Goal: Book appointment/travel/reservation

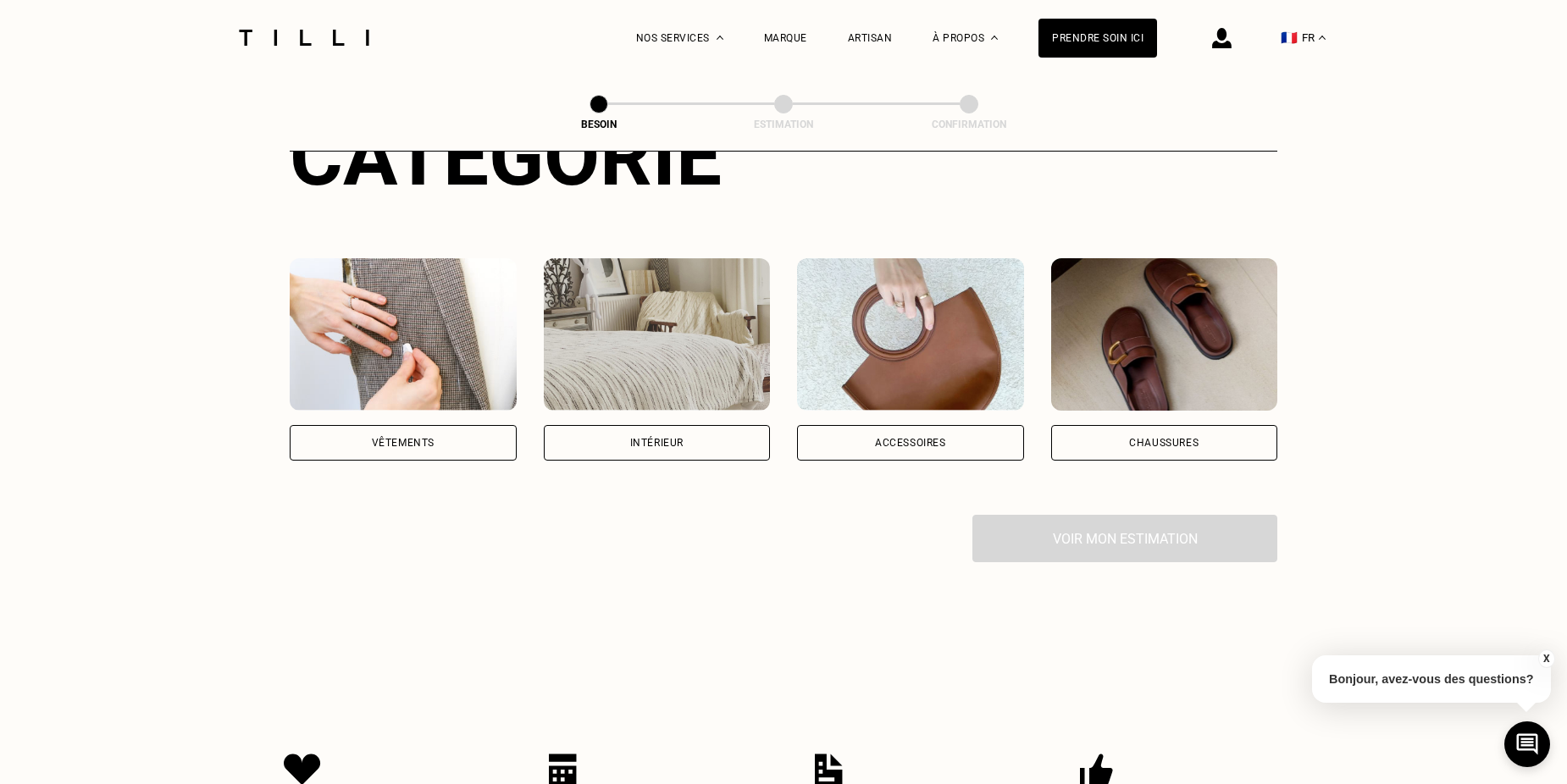
scroll to position [339, 0]
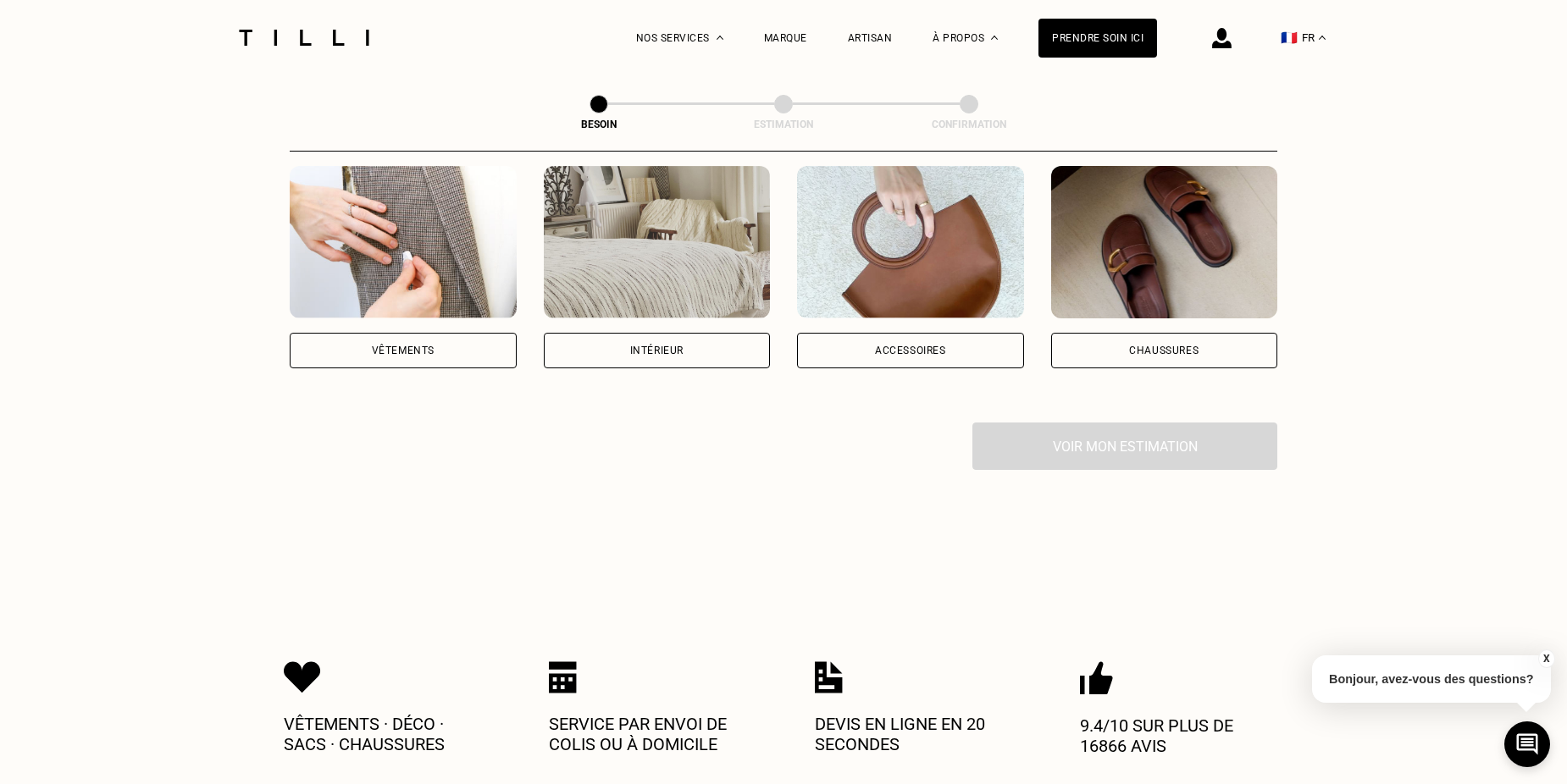
click at [1115, 335] on div "Chaussures" at bounding box center [1165, 351] width 227 height 36
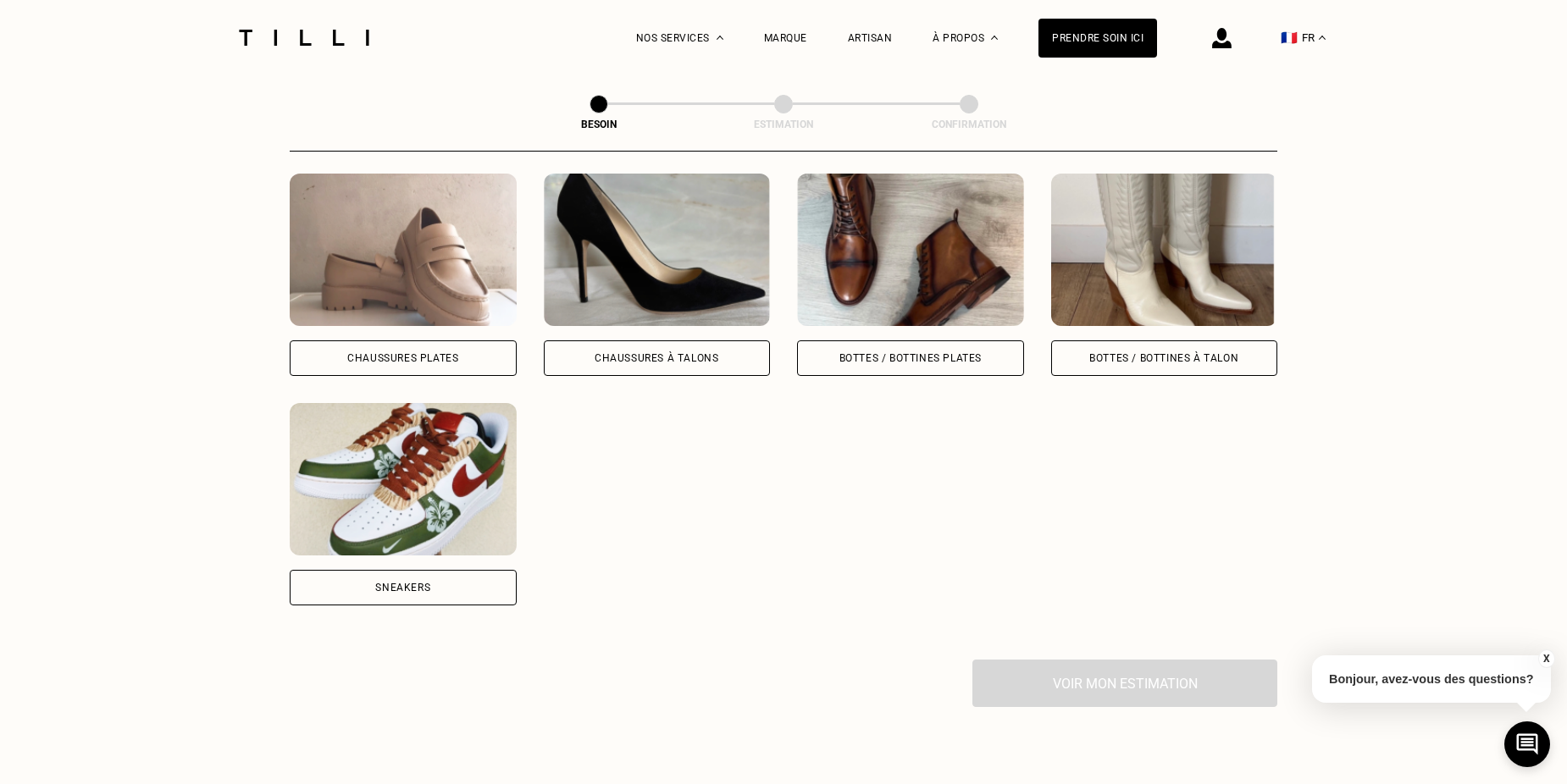
scroll to position [808, 0]
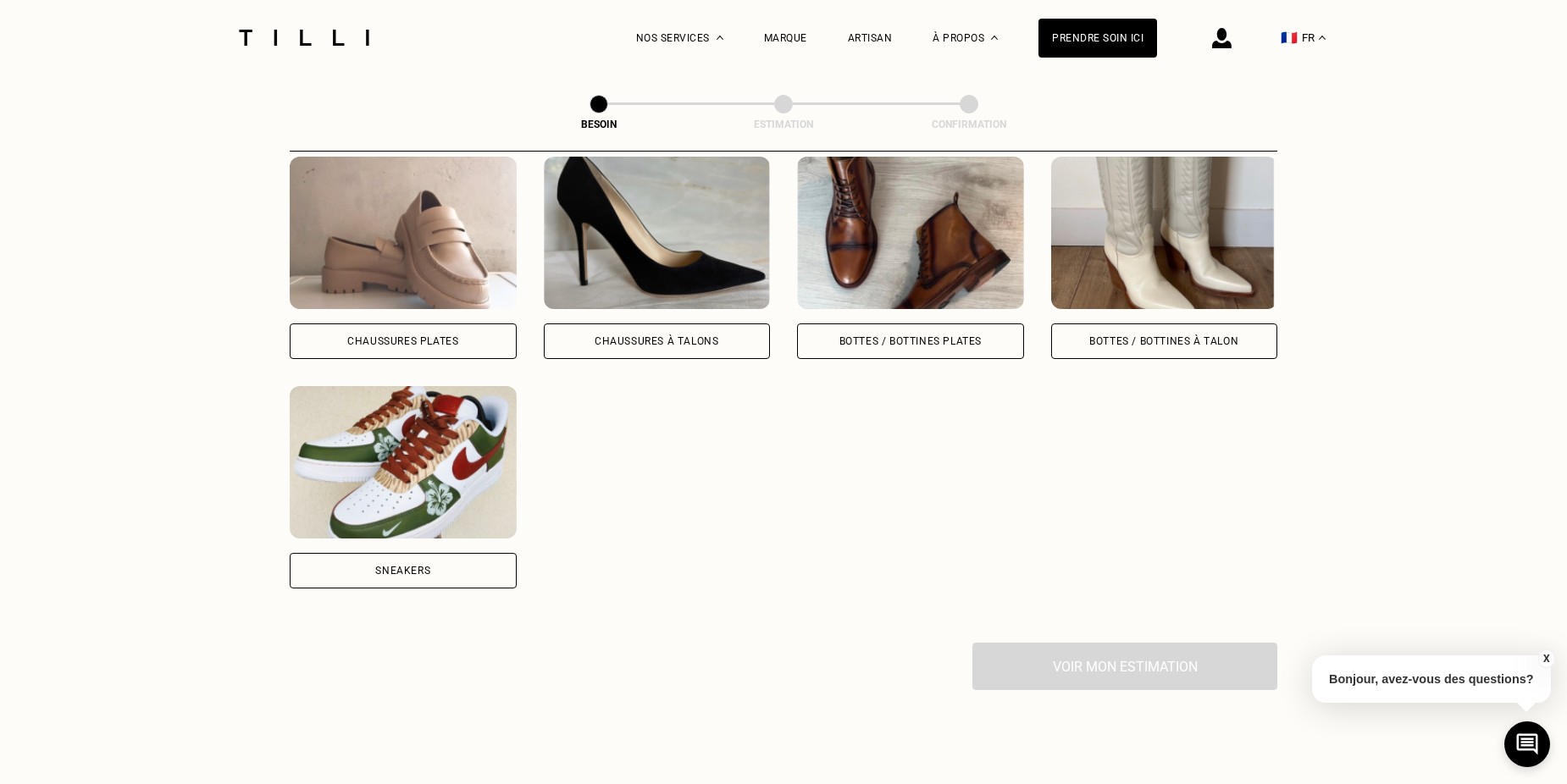
click at [455, 564] on div "Sneakers" at bounding box center [403, 570] width 227 height 36
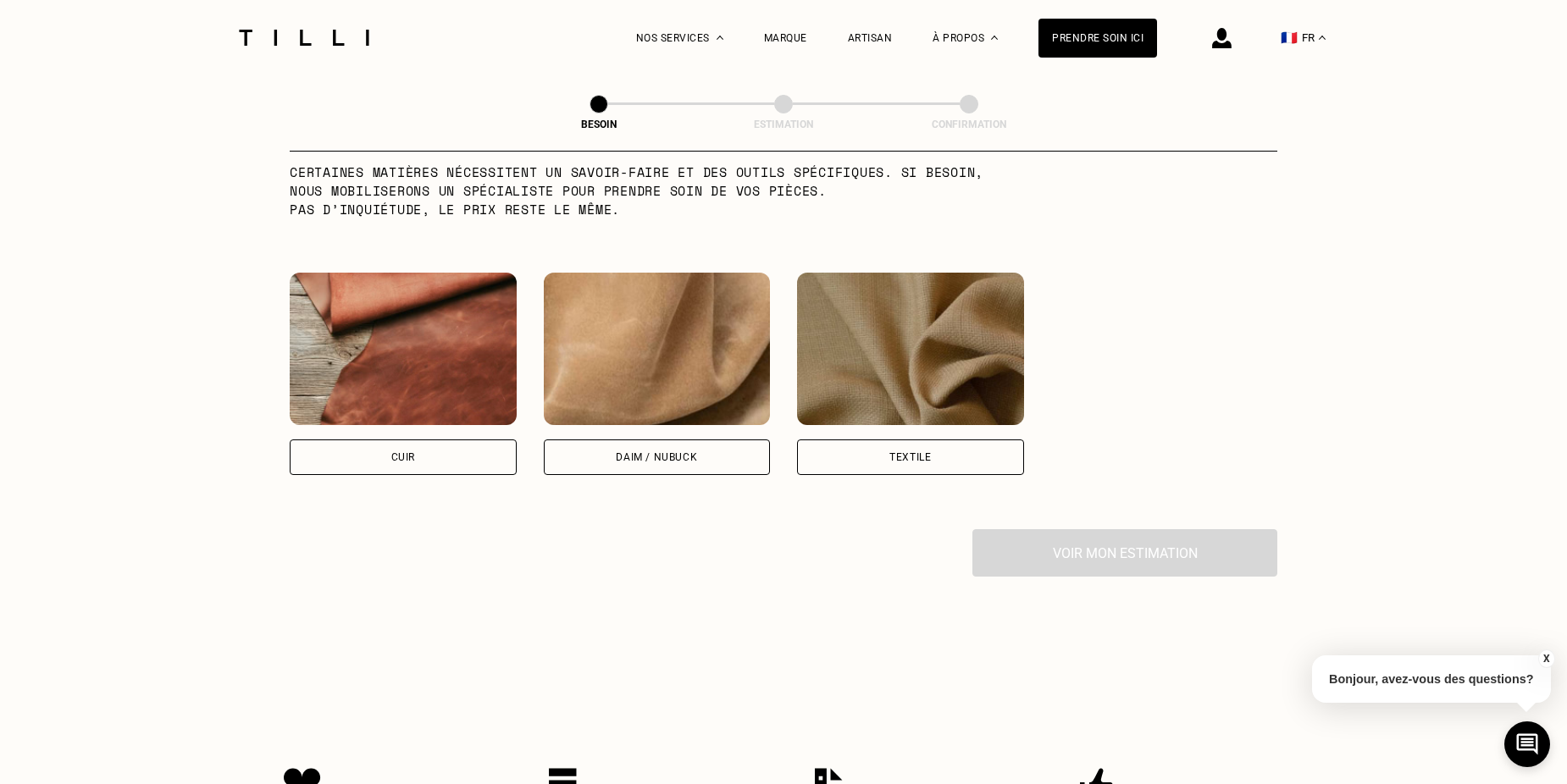
scroll to position [1500, 0]
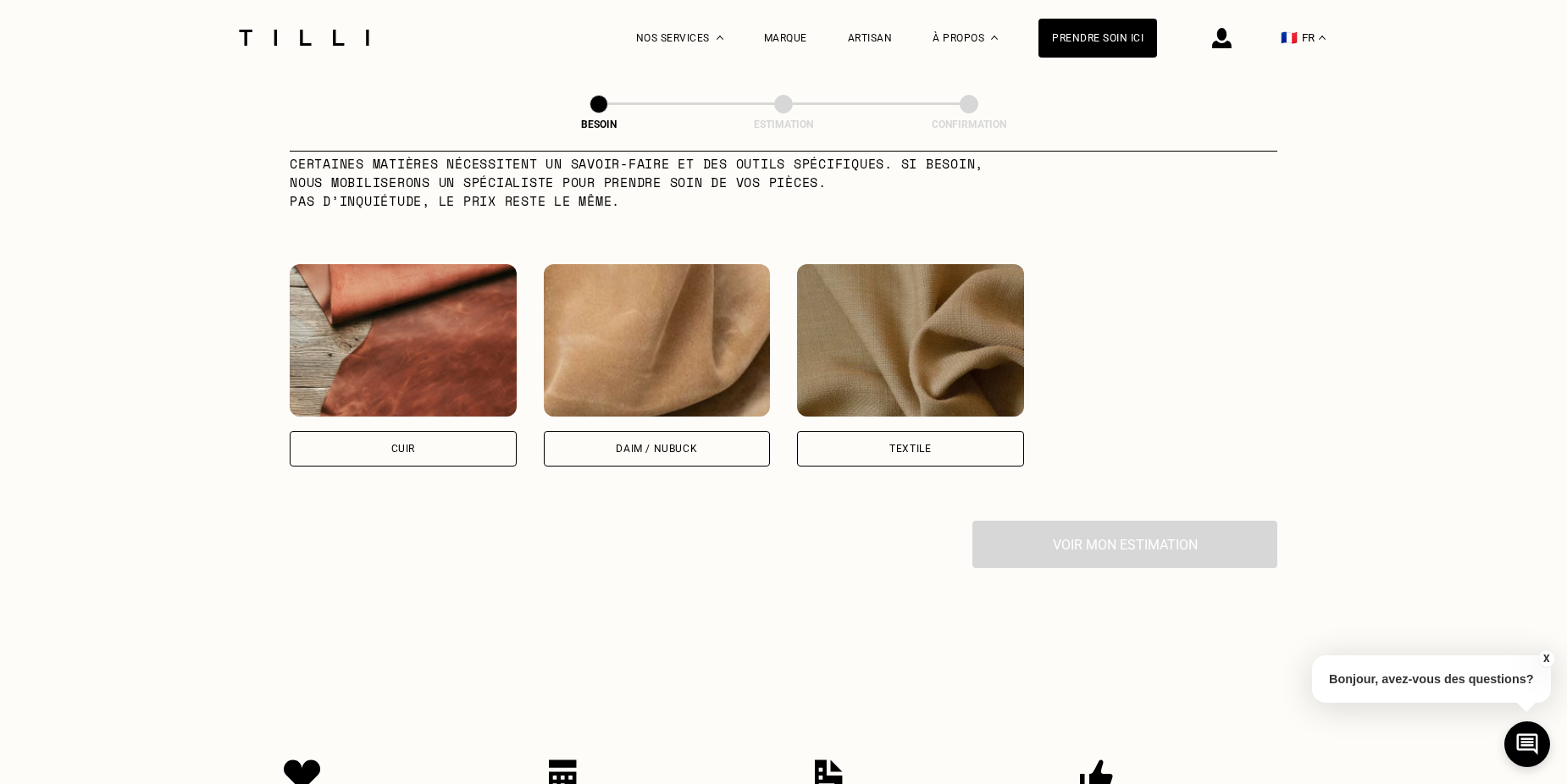
click at [879, 435] on div "Textile" at bounding box center [911, 449] width 227 height 36
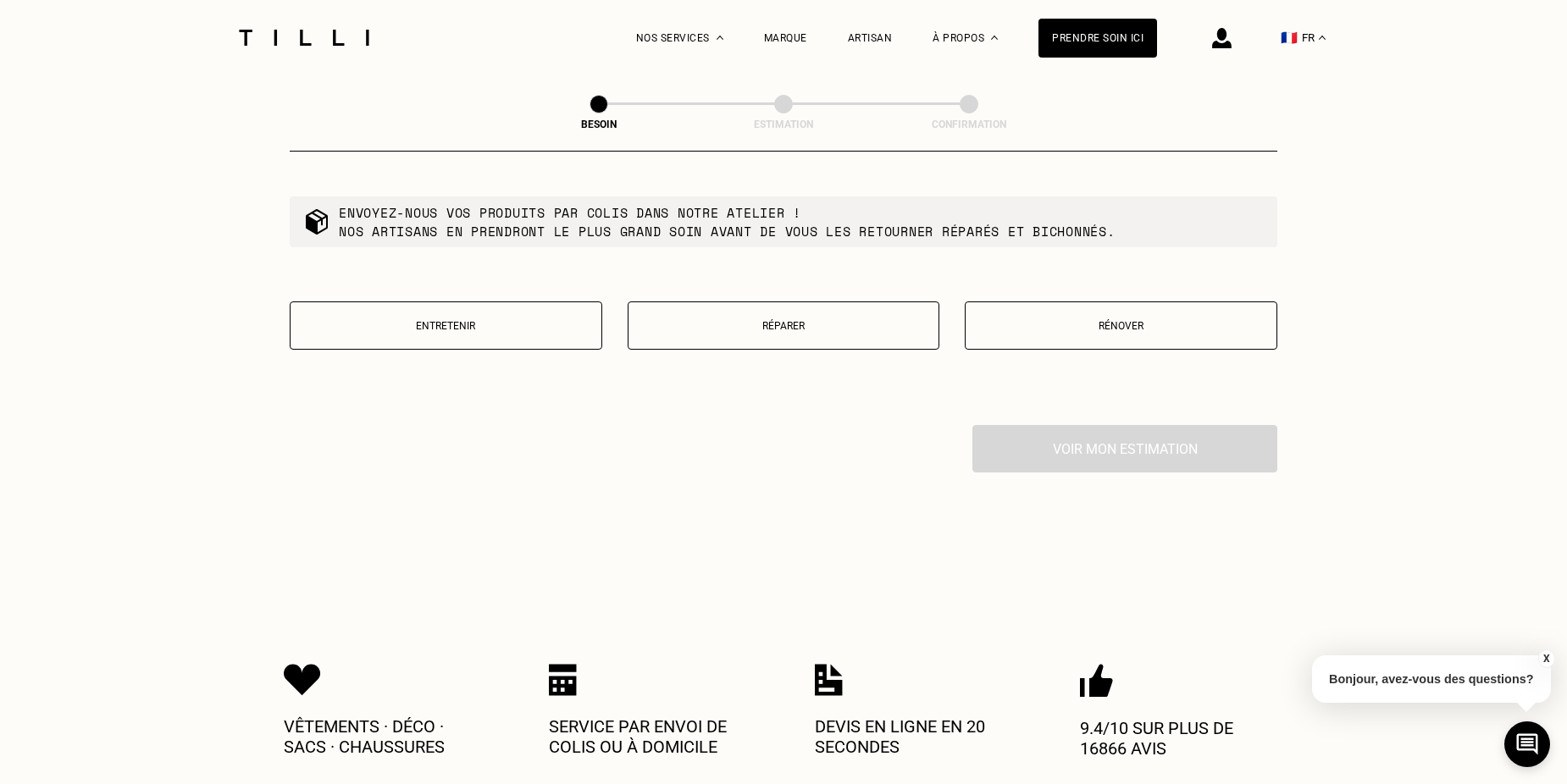
scroll to position [1987, 0]
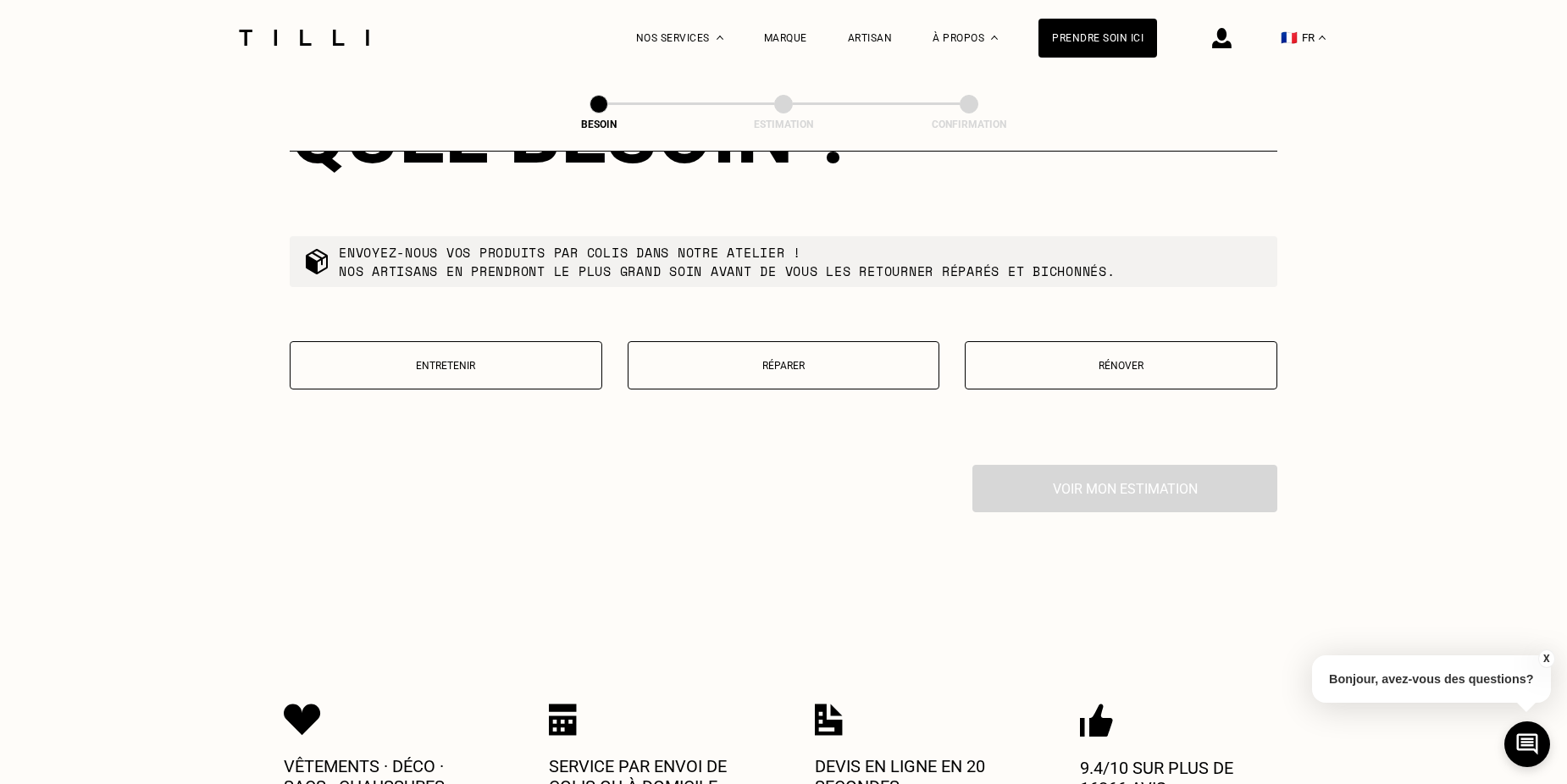
click at [817, 363] on button "Réparer" at bounding box center [784, 366] width 313 height 49
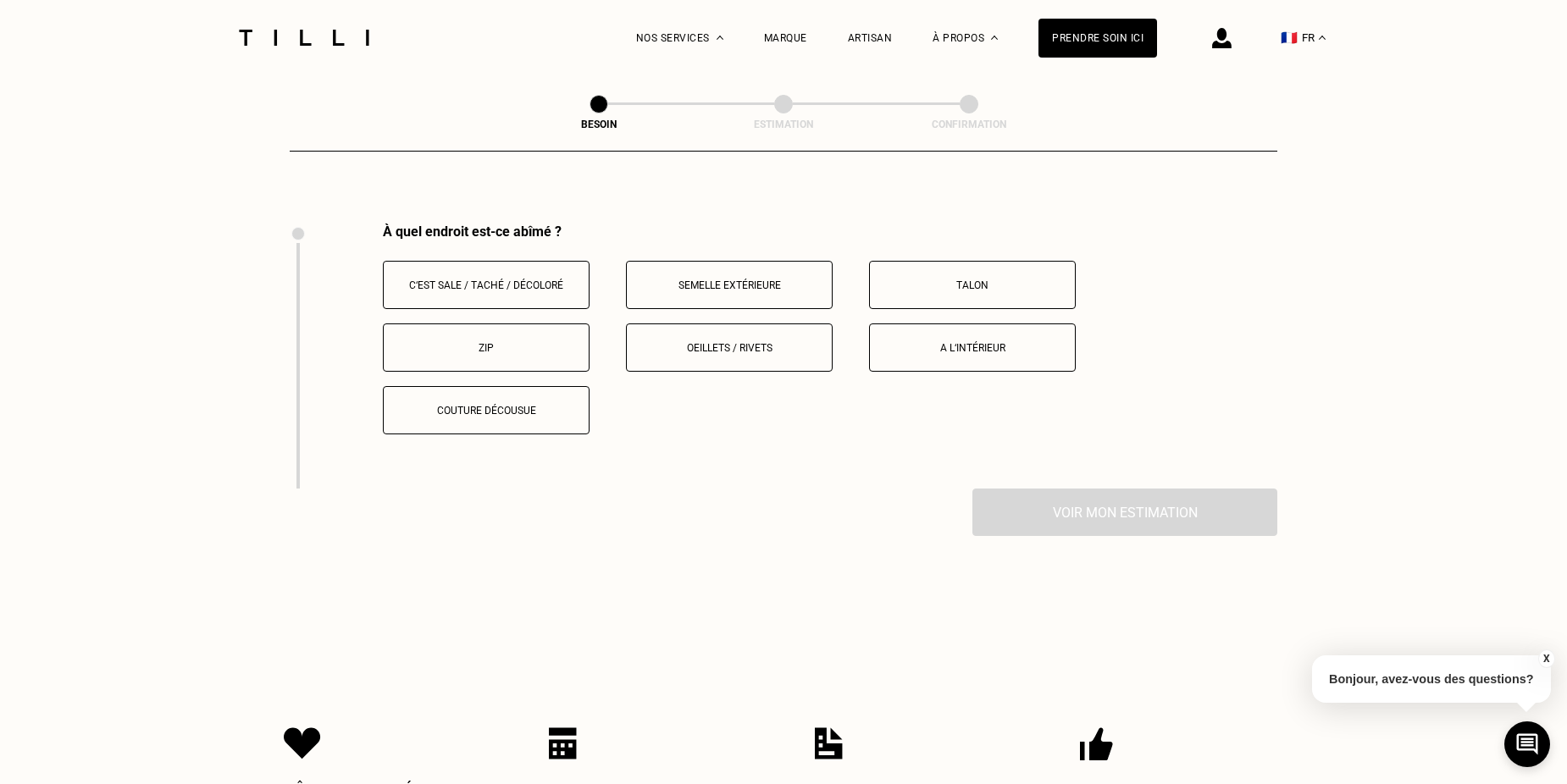
scroll to position [2252, 0]
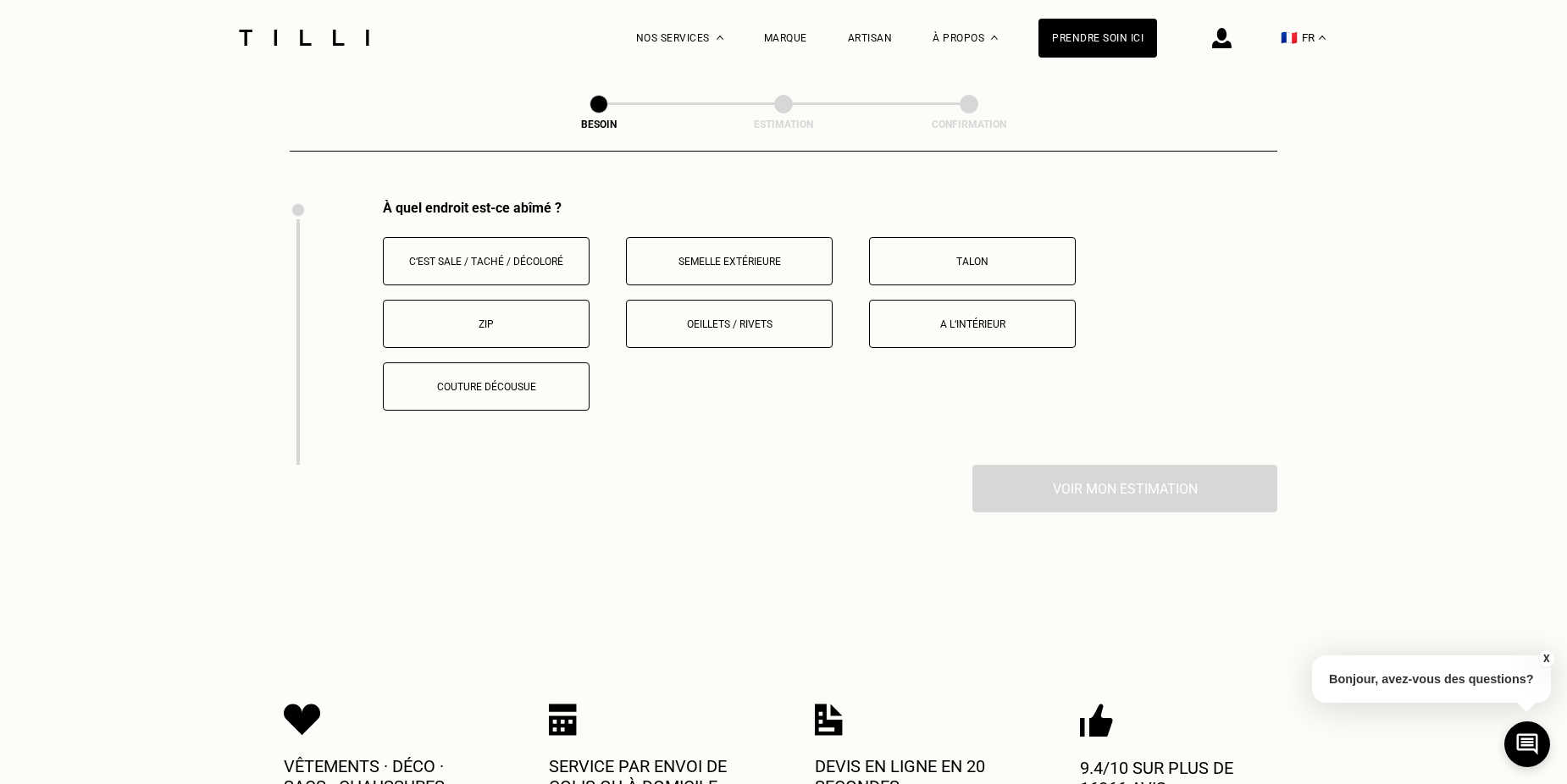
click at [944, 319] on p "A l‘intérieur" at bounding box center [972, 325] width 188 height 12
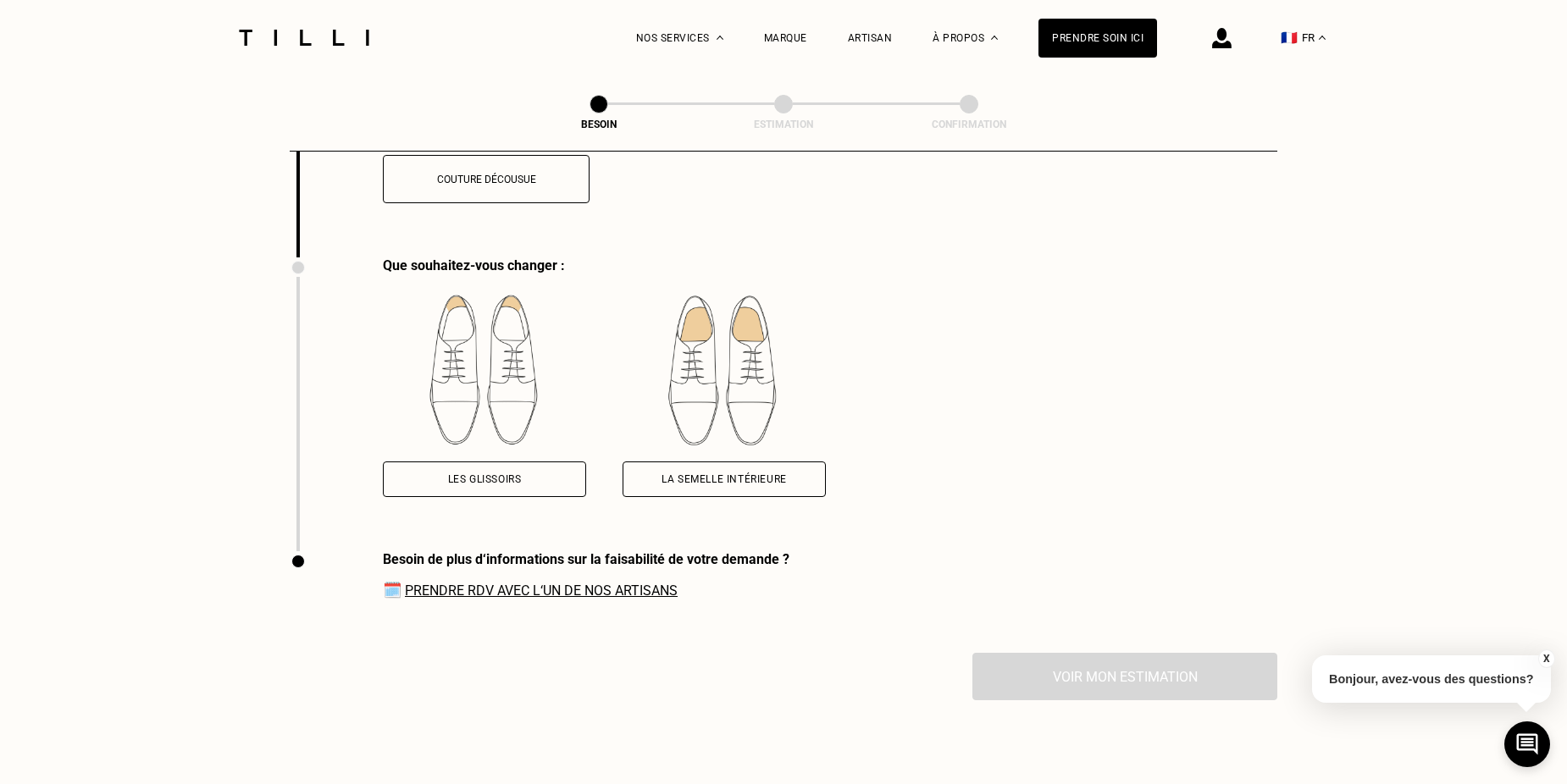
scroll to position [2517, 0]
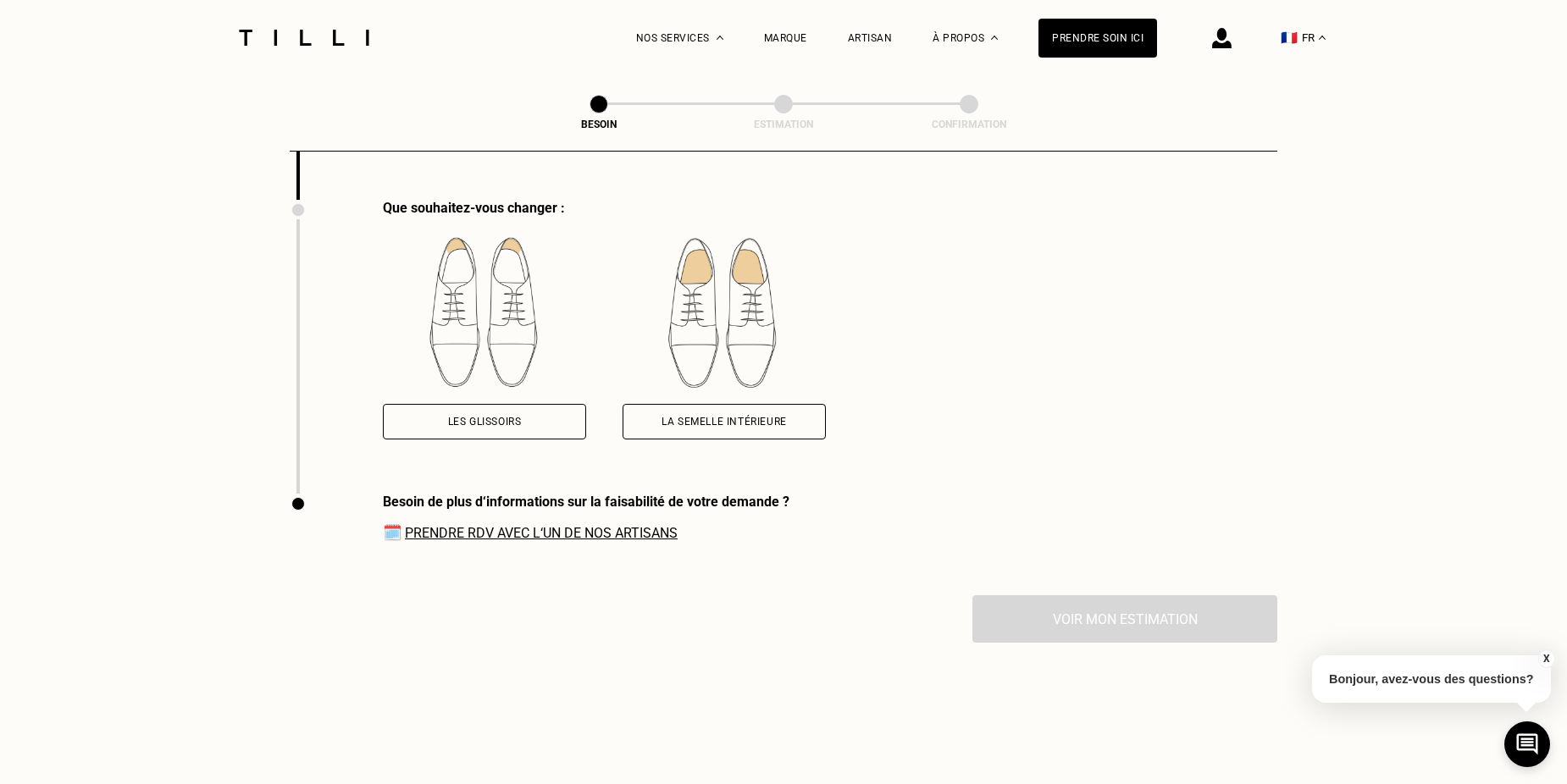
click at [490, 417] on div "Les glissoirs" at bounding box center [484, 422] width 73 height 10
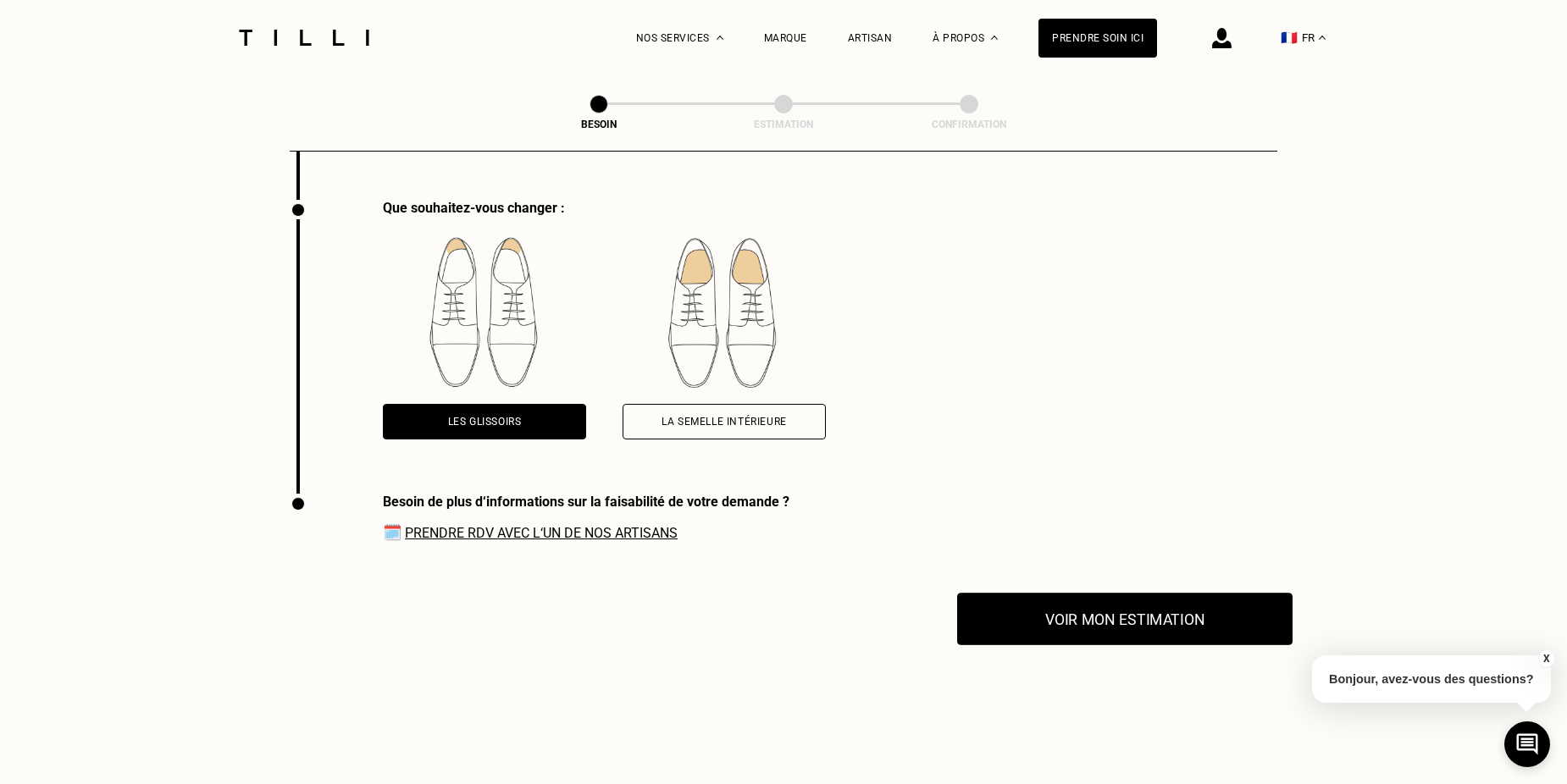
click at [1078, 599] on button "Voir mon estimation" at bounding box center [1124, 618] width 336 height 52
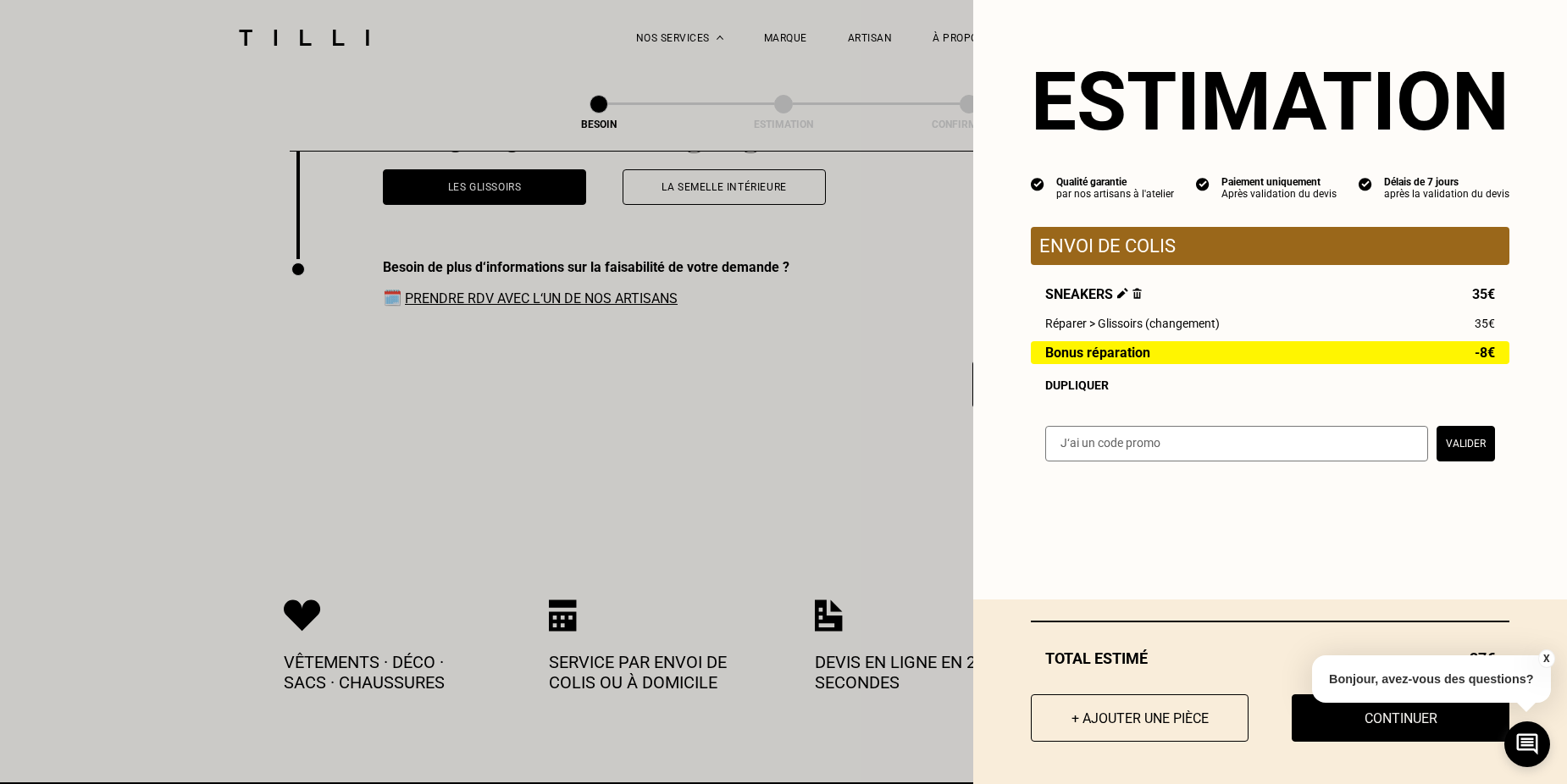
scroll to position [2771, 0]
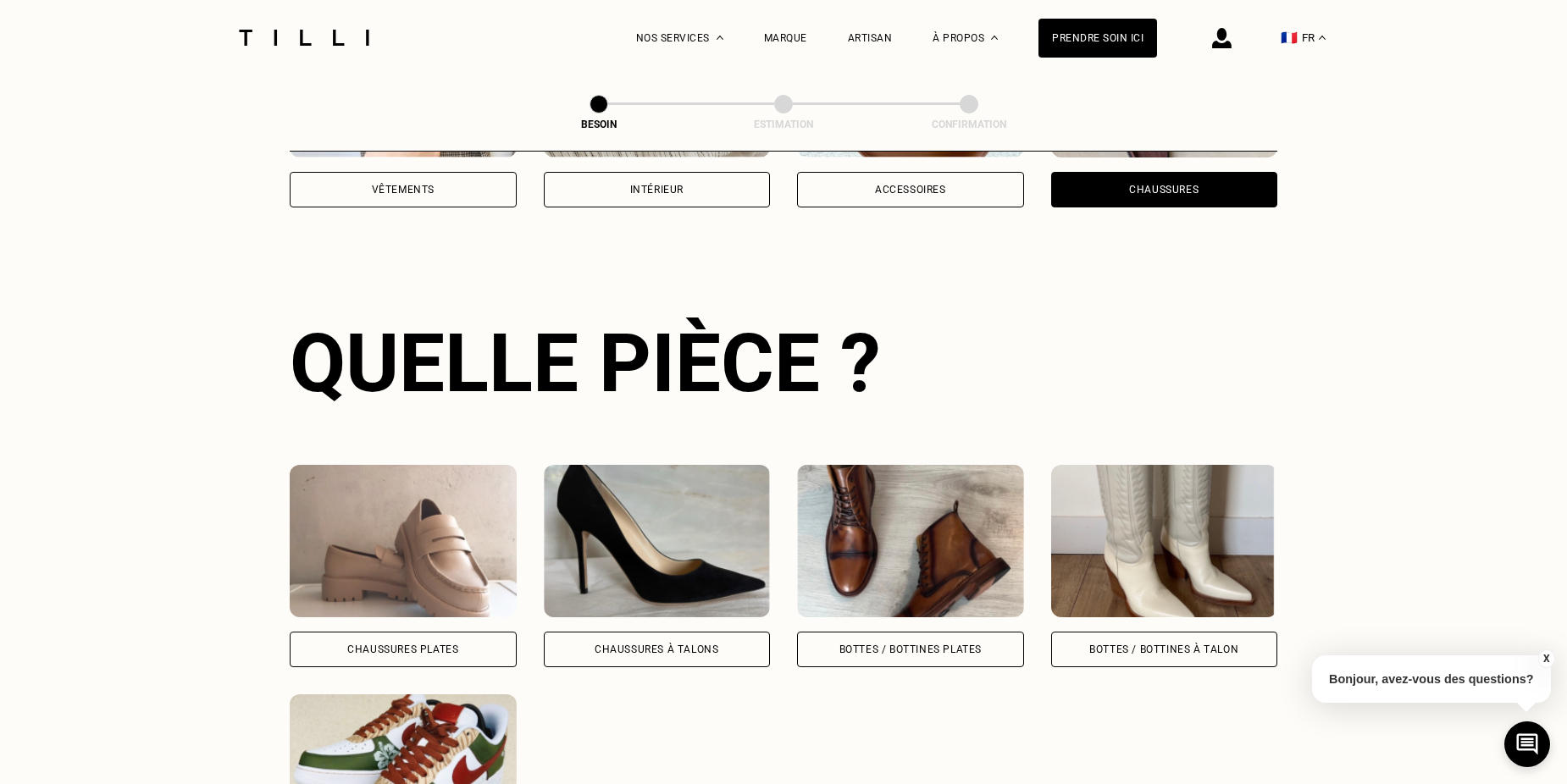
scroll to position [553, 0]
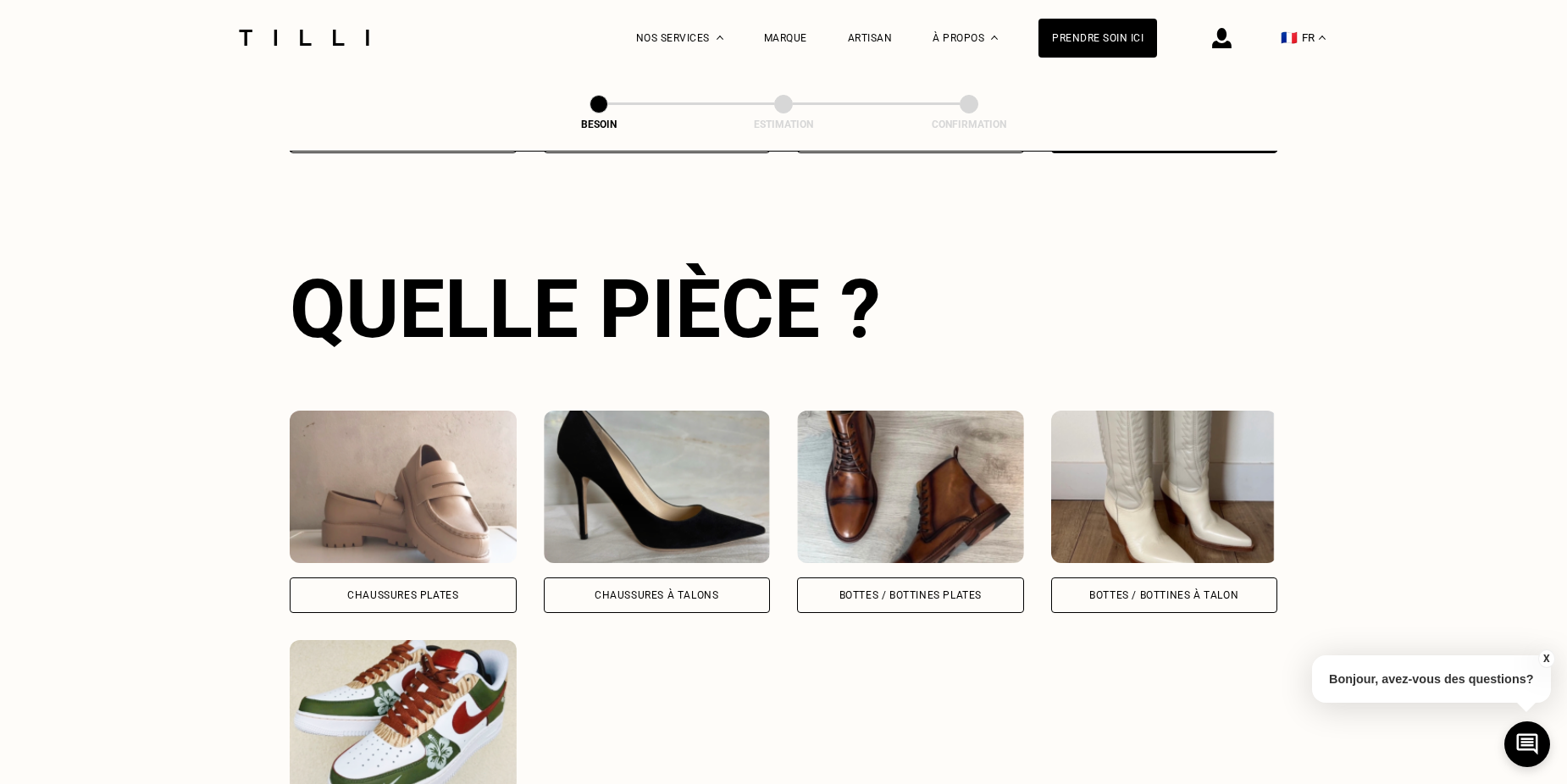
click at [433, 718] on img at bounding box center [403, 716] width 227 height 152
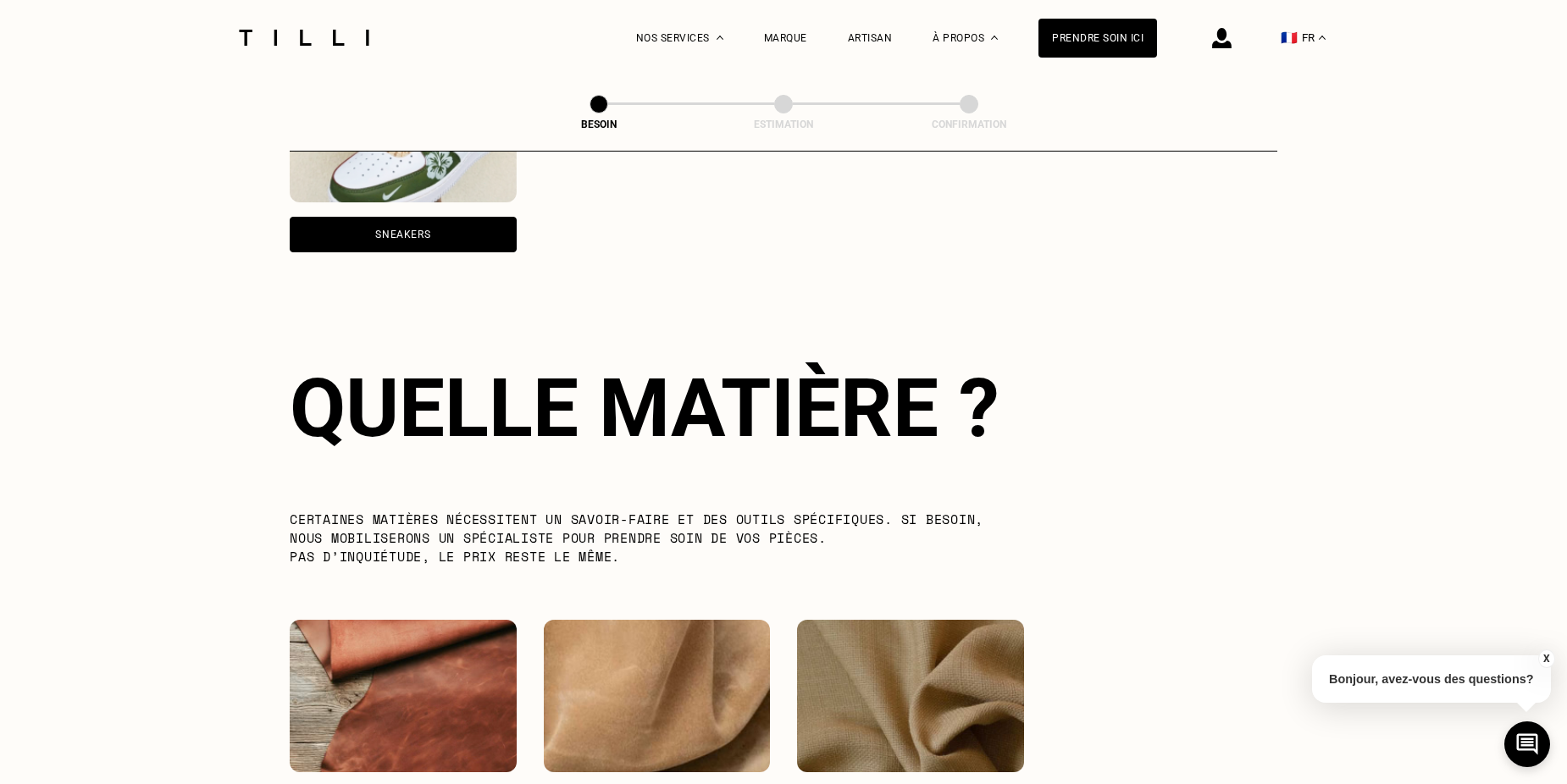
scroll to position [1245, 0]
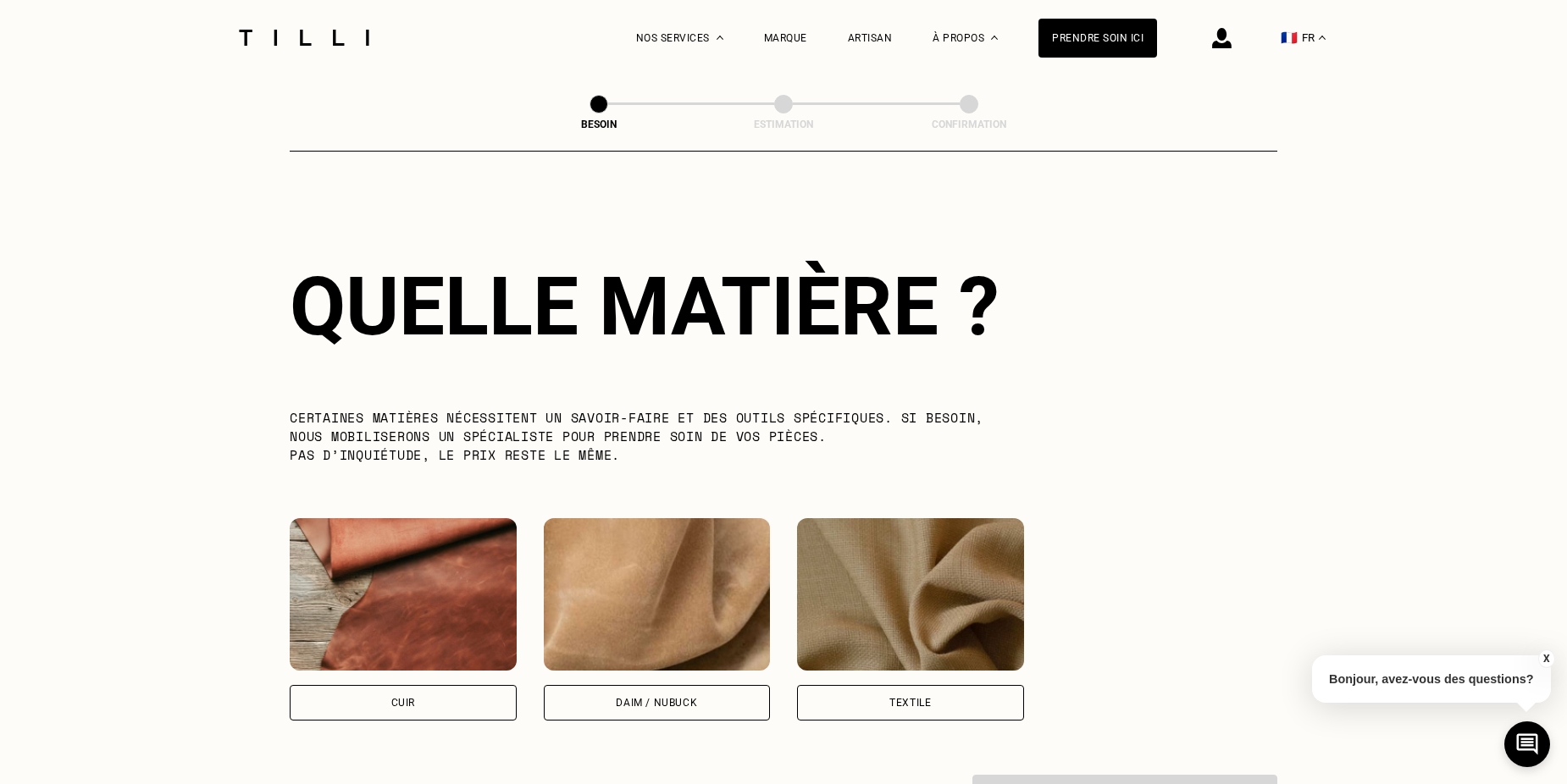
click at [908, 698] on div "Textile" at bounding box center [910, 703] width 42 height 10
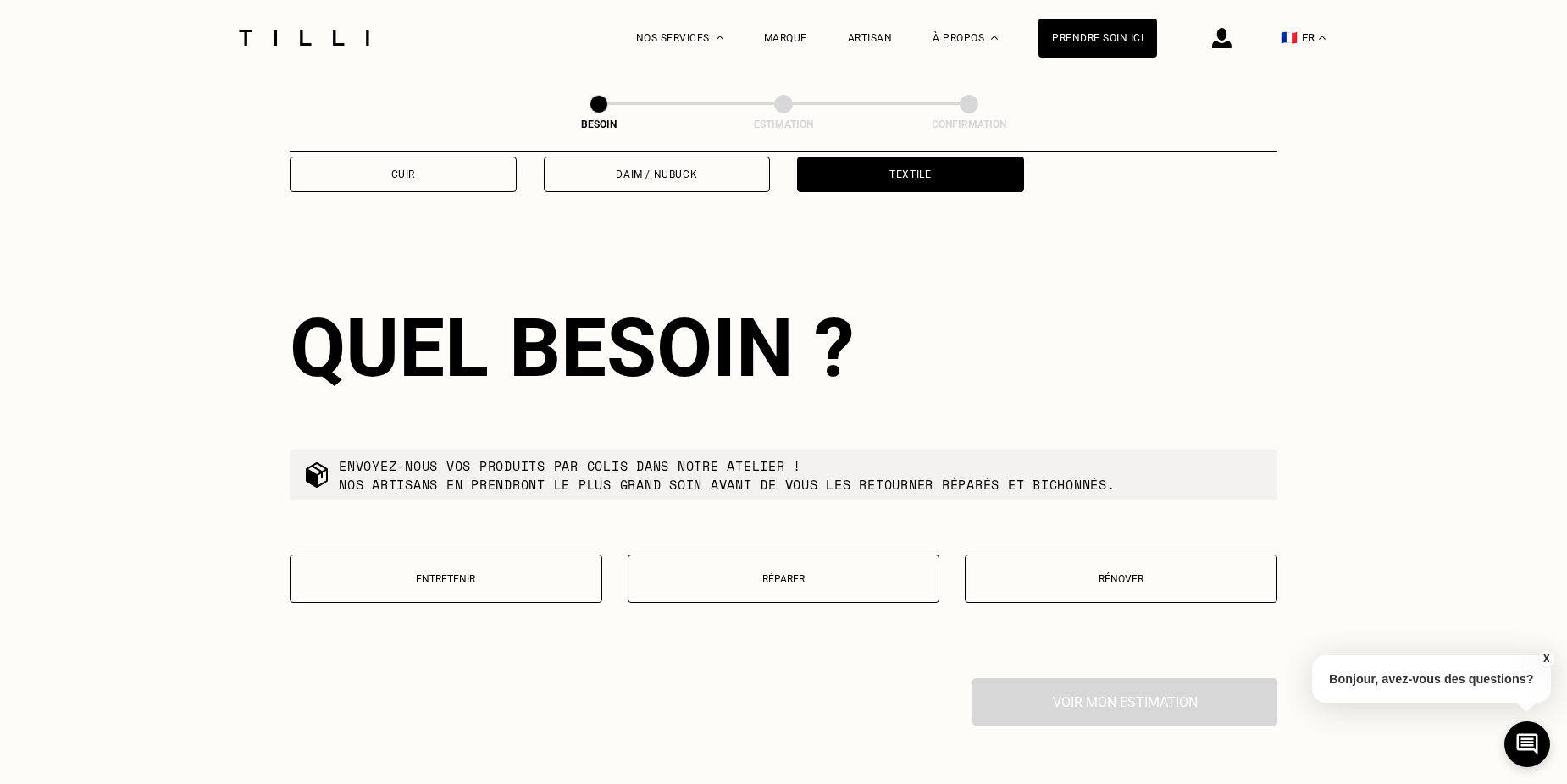
scroll to position [1817, 0]
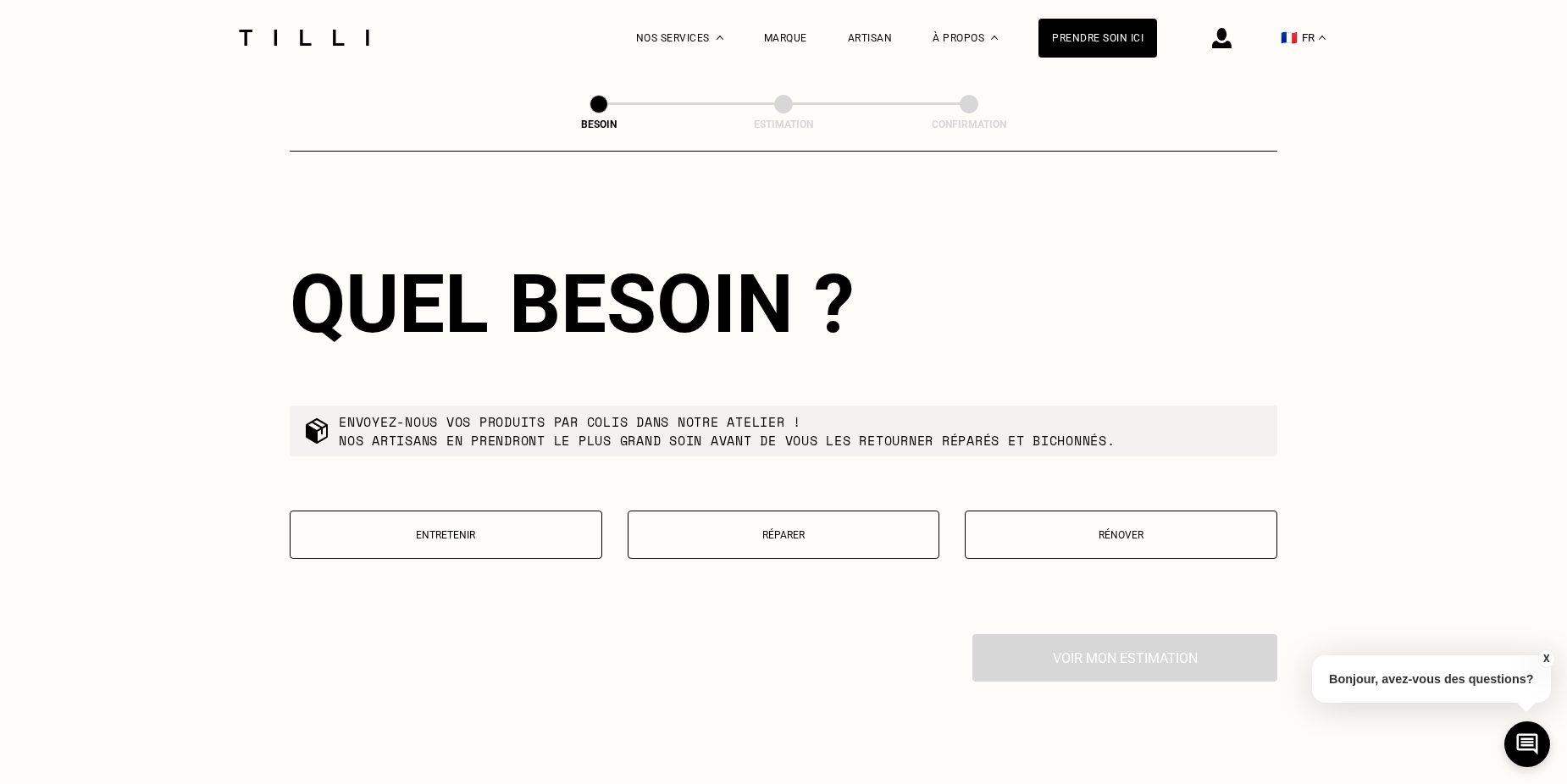
click at [898, 546] on button "Réparer" at bounding box center [784, 535] width 313 height 49
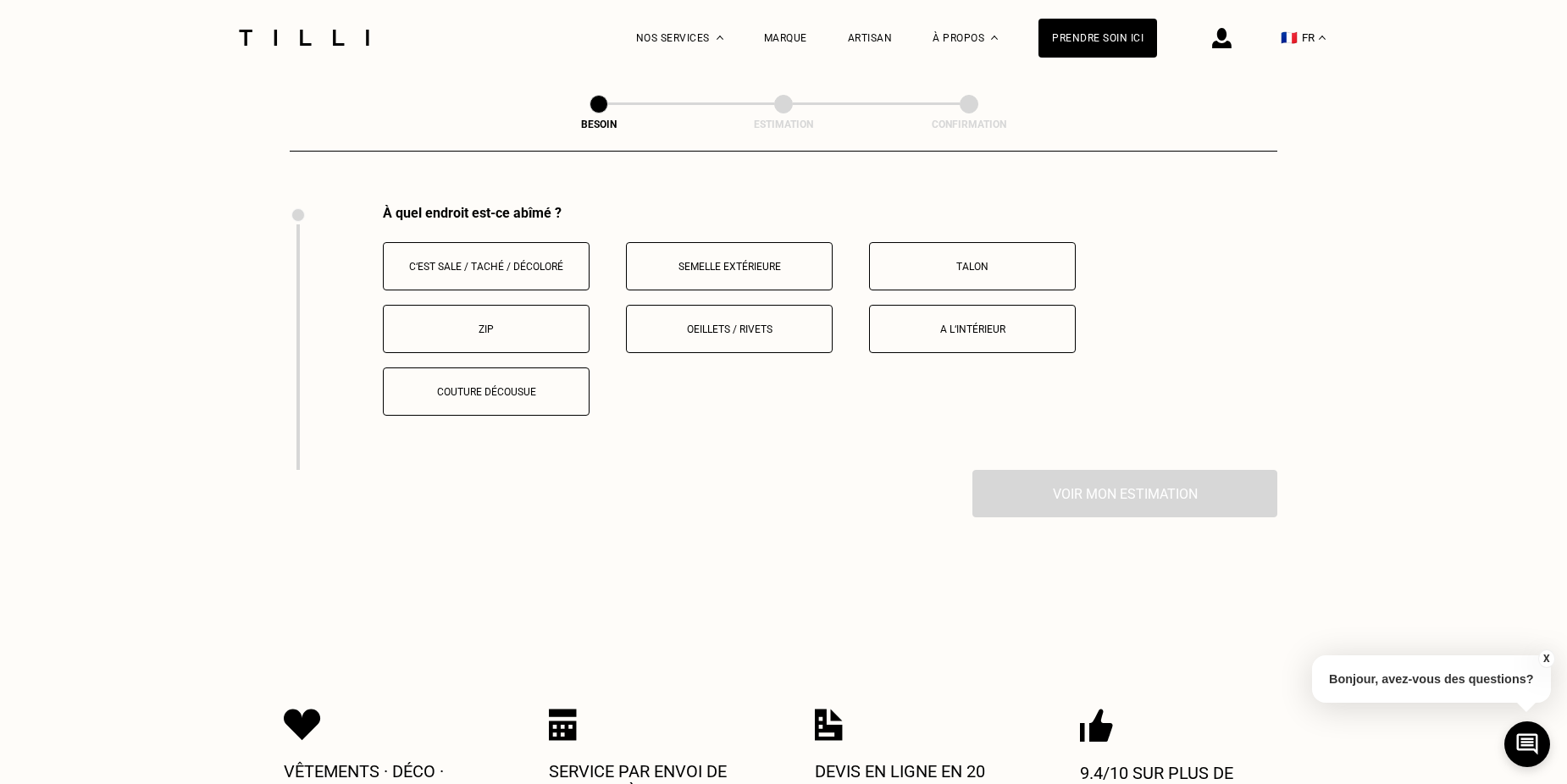
scroll to position [2252, 0]
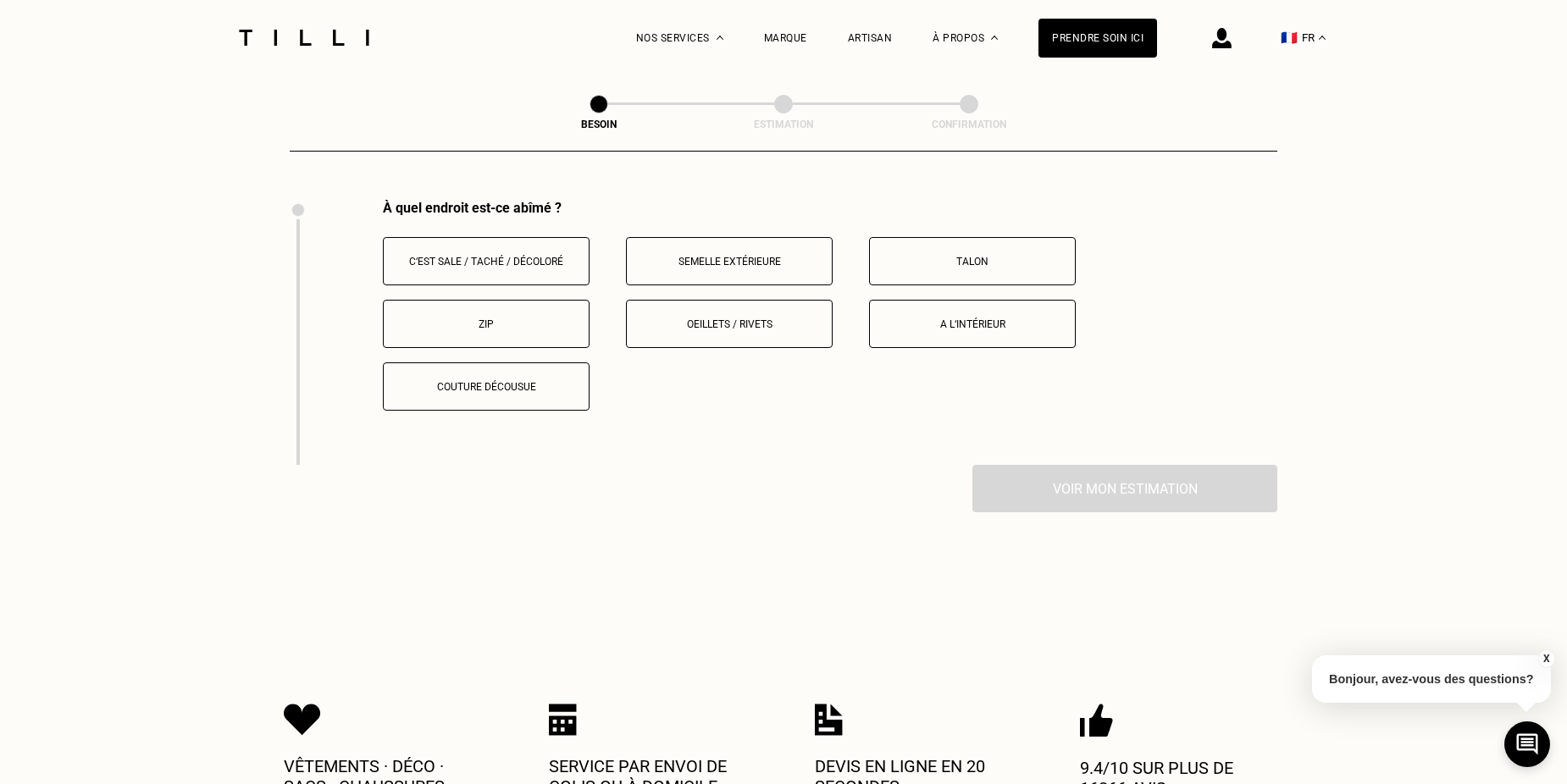
click at [930, 319] on p "A l‘intérieur" at bounding box center [972, 325] width 188 height 12
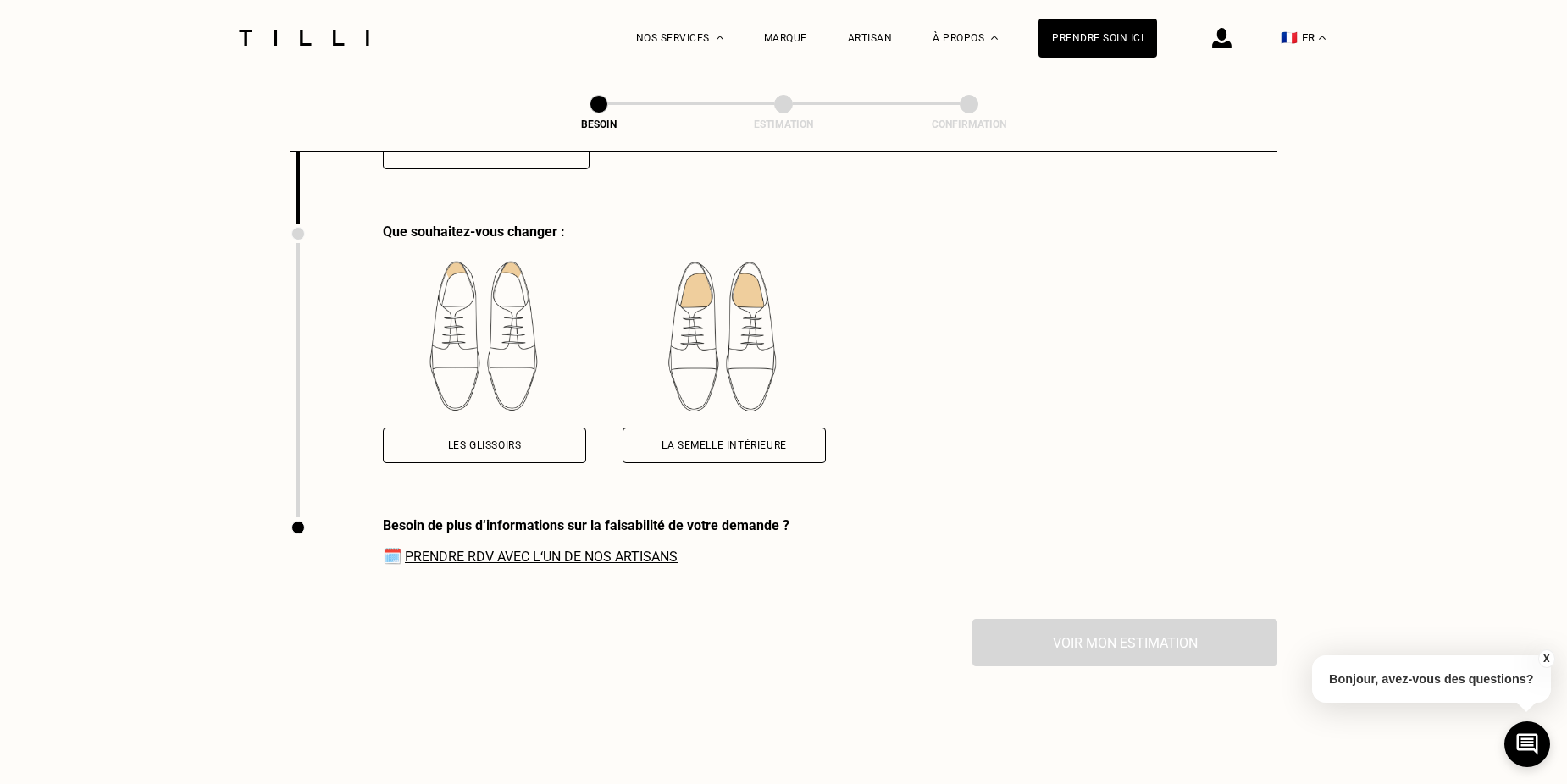
scroll to position [2517, 0]
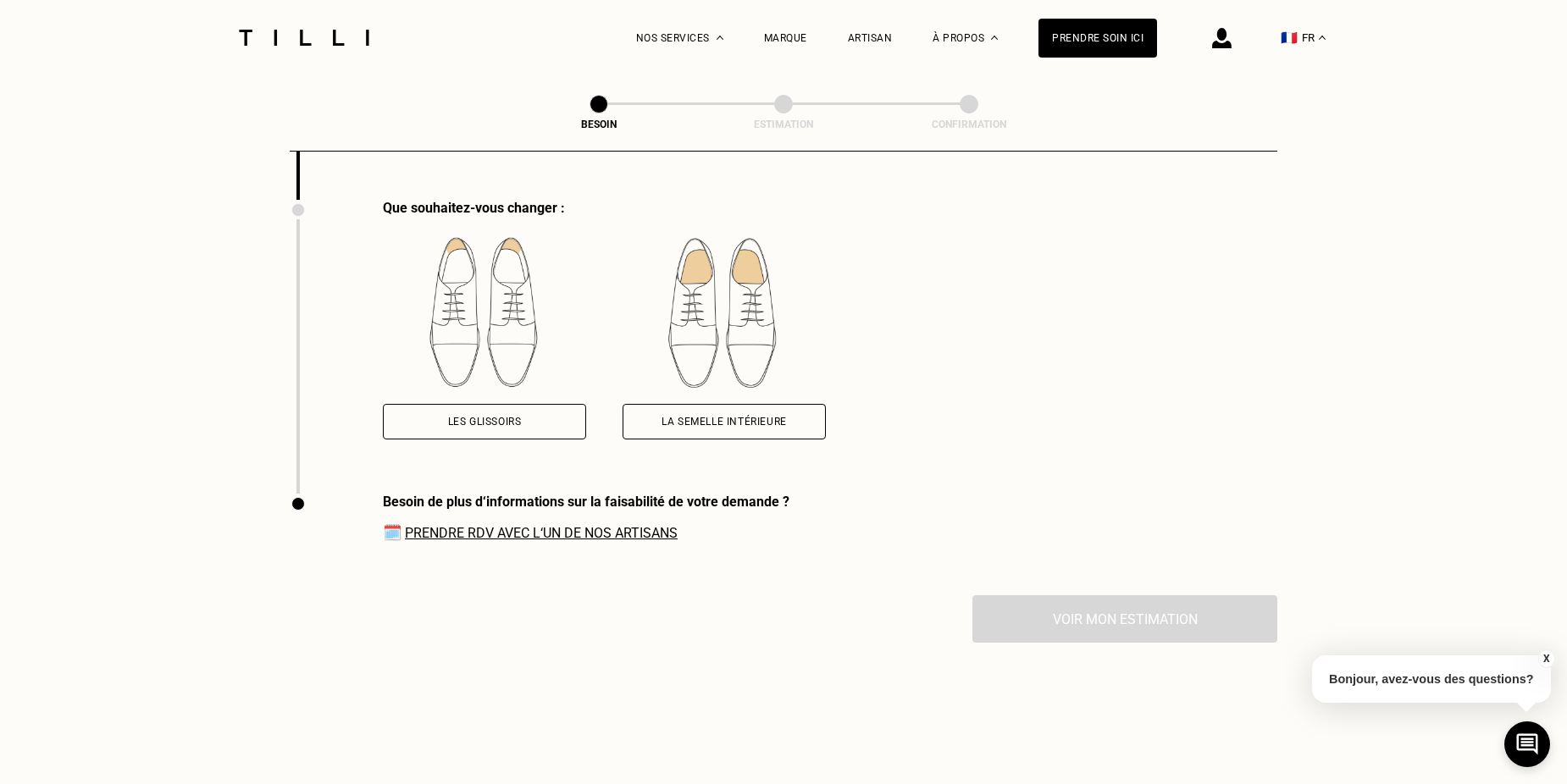
click at [449, 417] on div "Les glissoirs" at bounding box center [484, 422] width 73 height 10
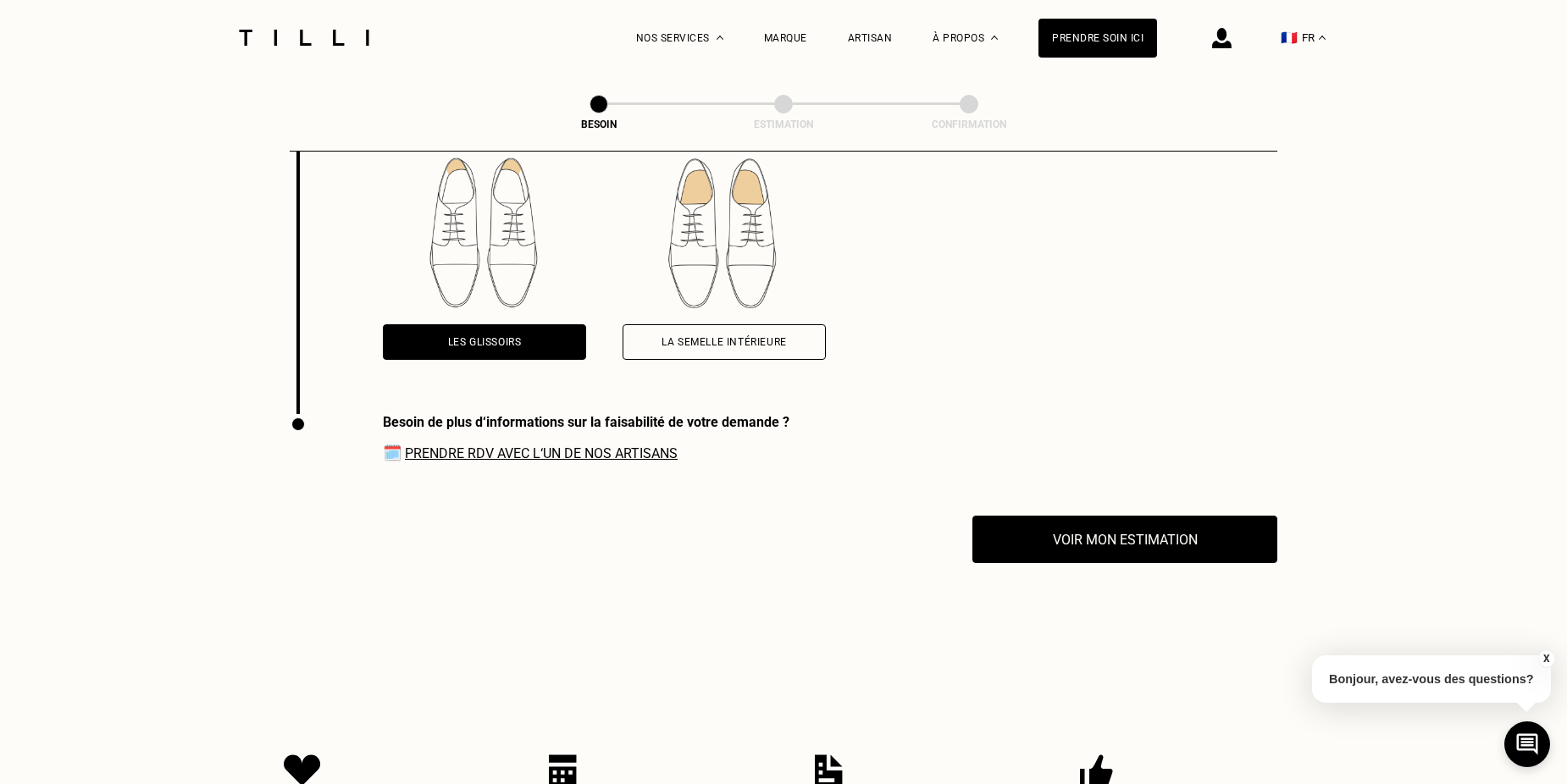
scroll to position [2771, 0]
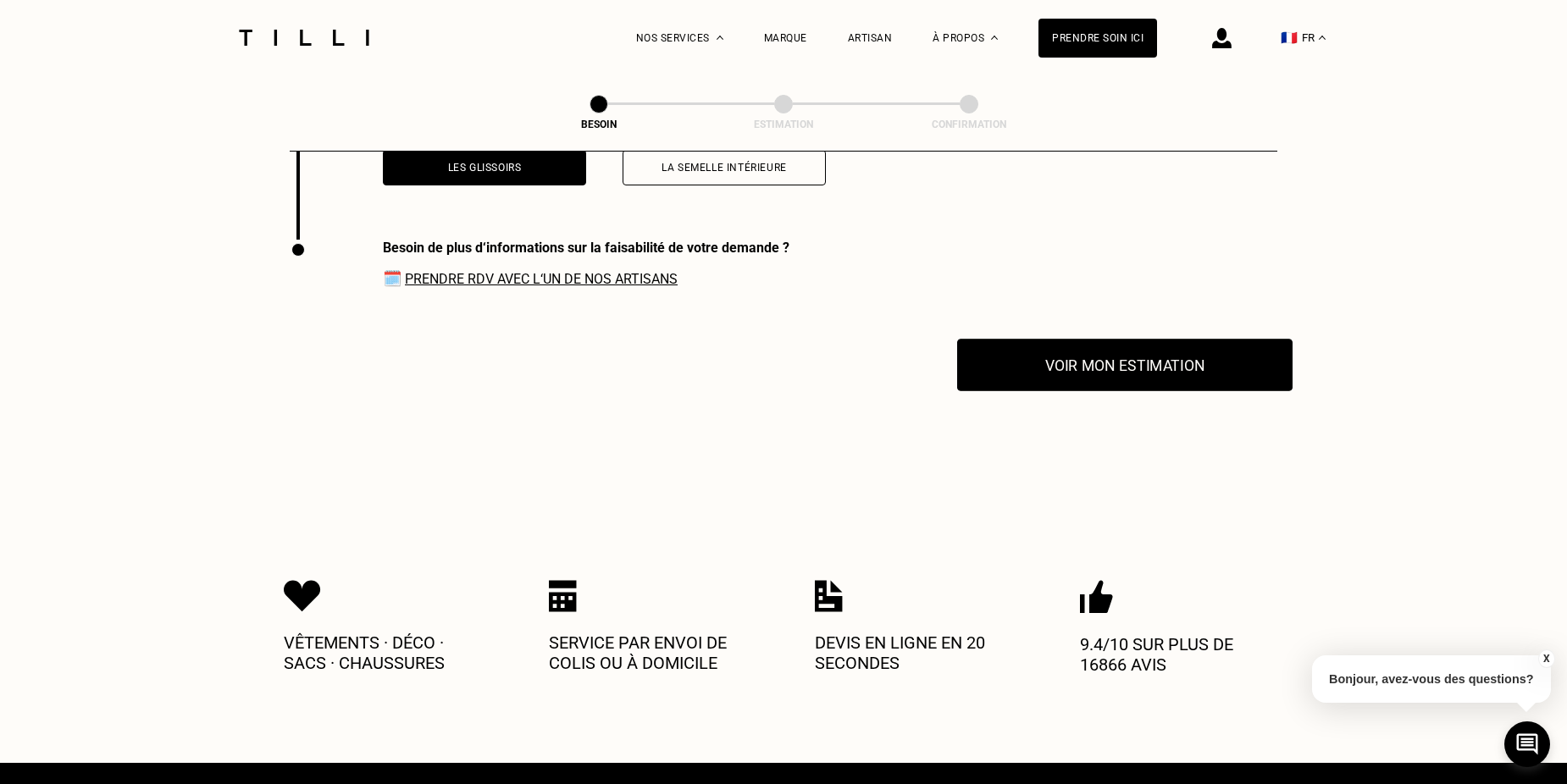
click at [1078, 349] on button "Voir mon estimation" at bounding box center [1124, 365] width 336 height 52
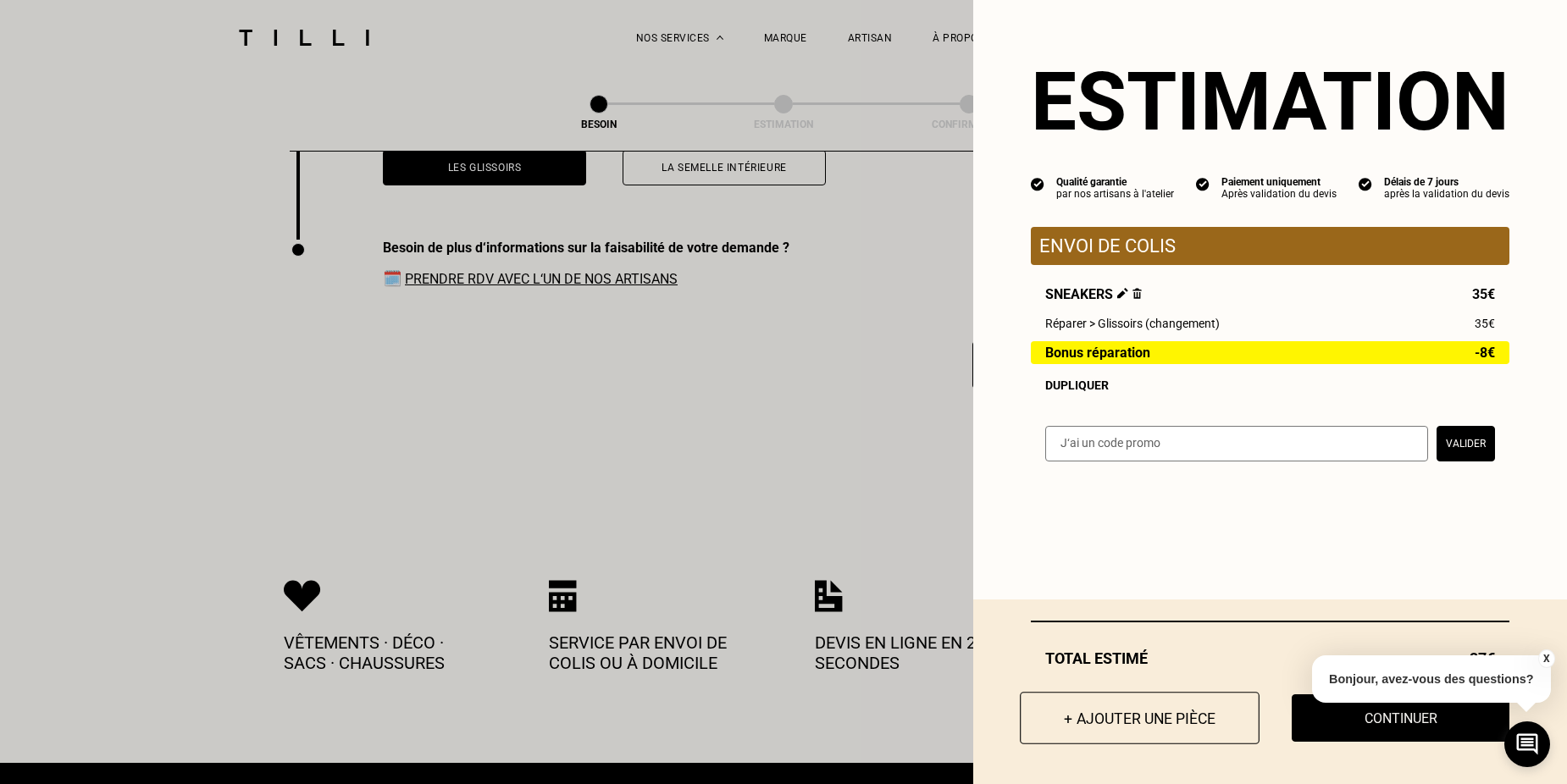
click at [1192, 716] on button "+ Ajouter une pièce" at bounding box center [1140, 717] width 240 height 52
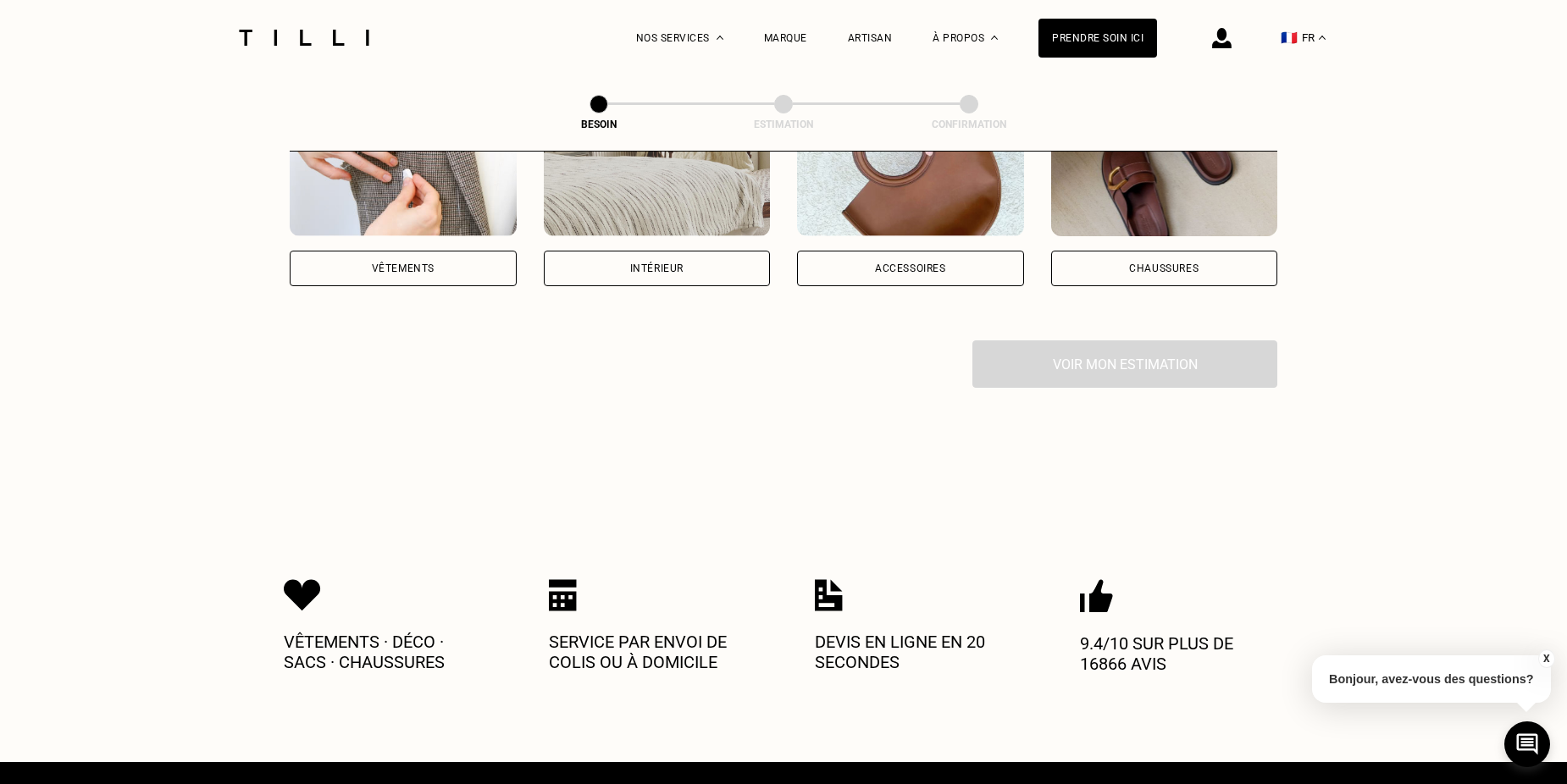
scroll to position [424, 0]
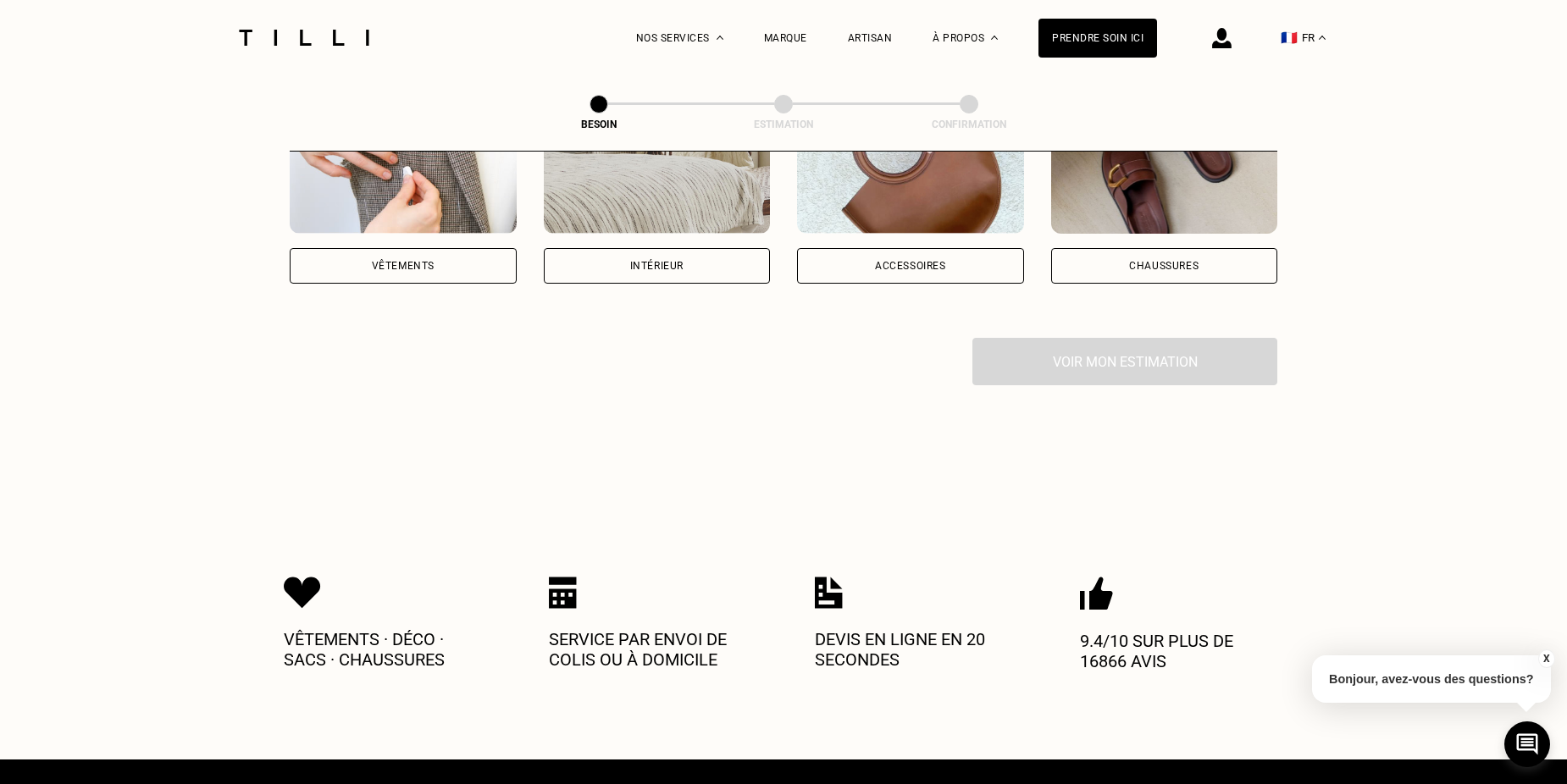
click at [1184, 248] on div "Chaussures" at bounding box center [1165, 266] width 227 height 36
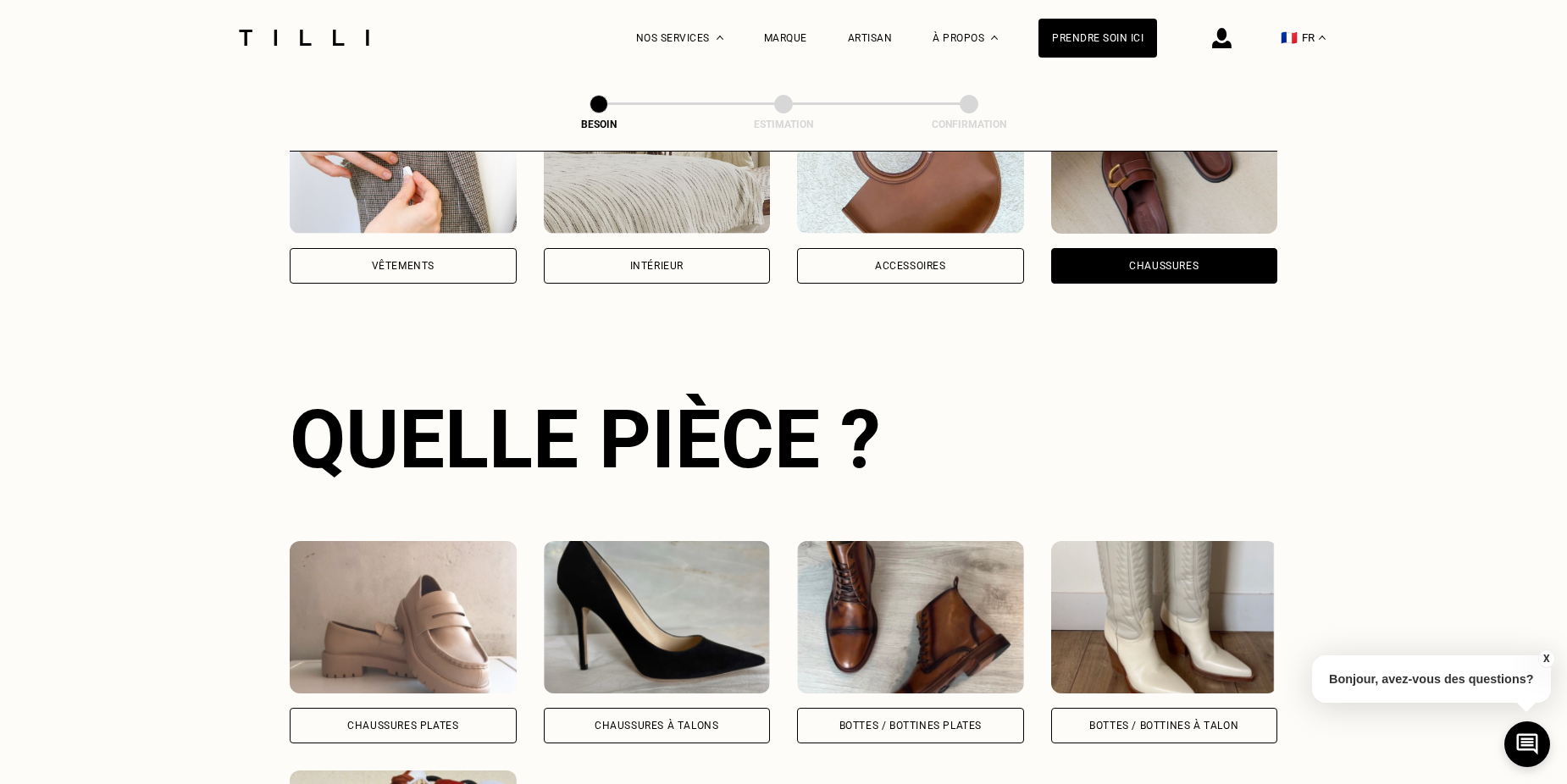
scroll to position [553, 0]
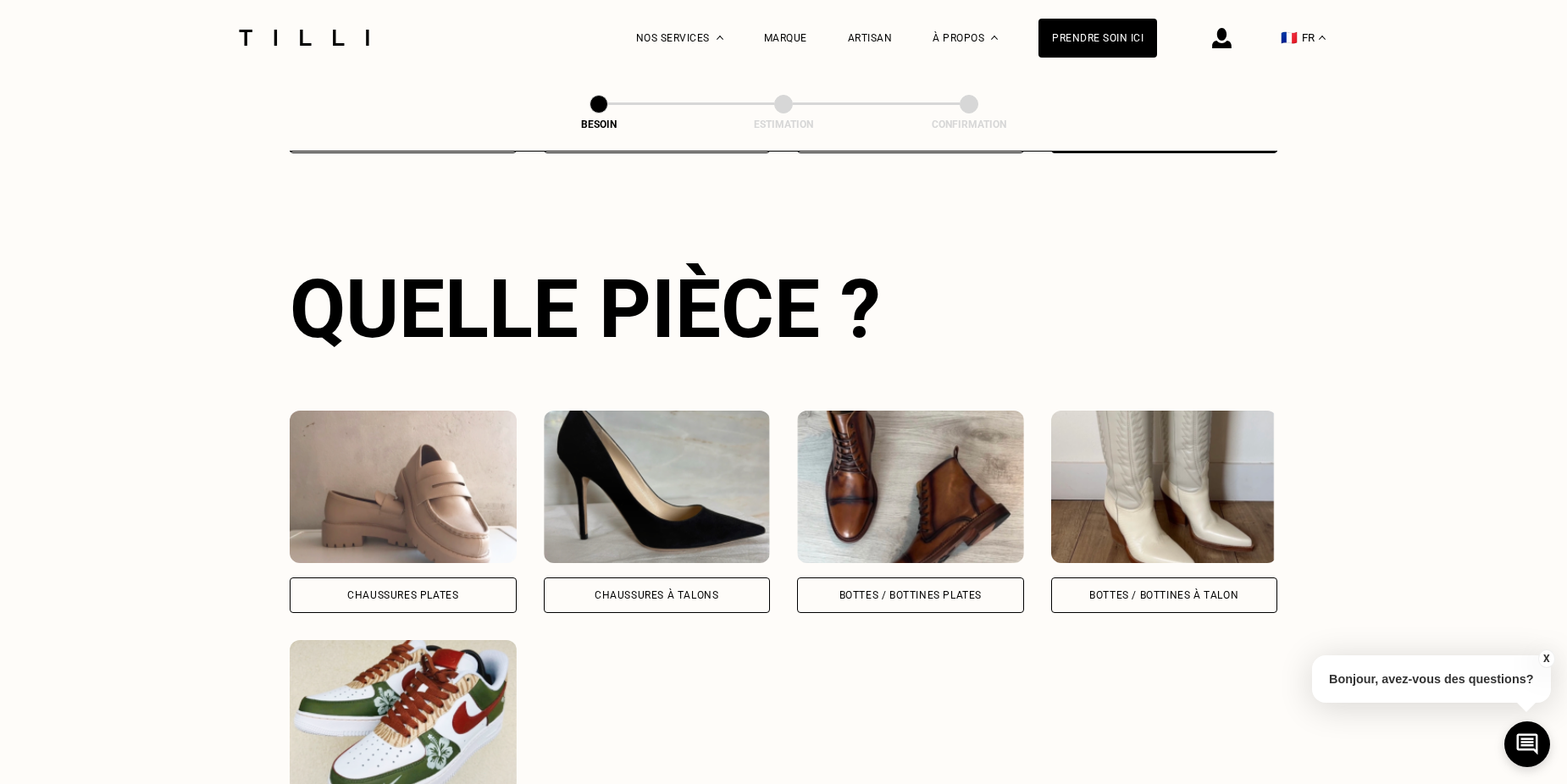
click at [437, 697] on img at bounding box center [403, 716] width 227 height 152
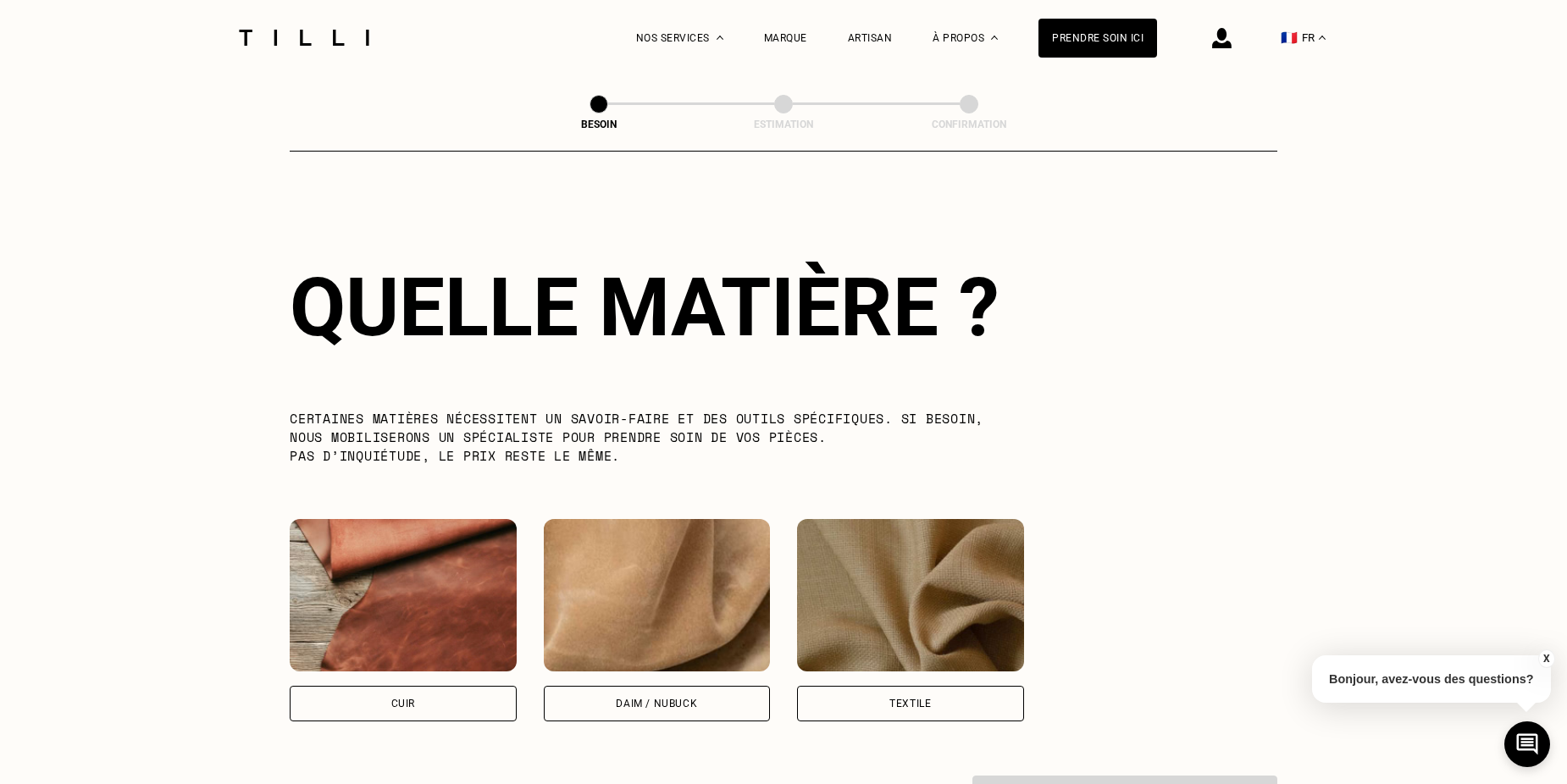
scroll to position [1245, 0]
click at [962, 702] on div "Textile" at bounding box center [911, 703] width 227 height 36
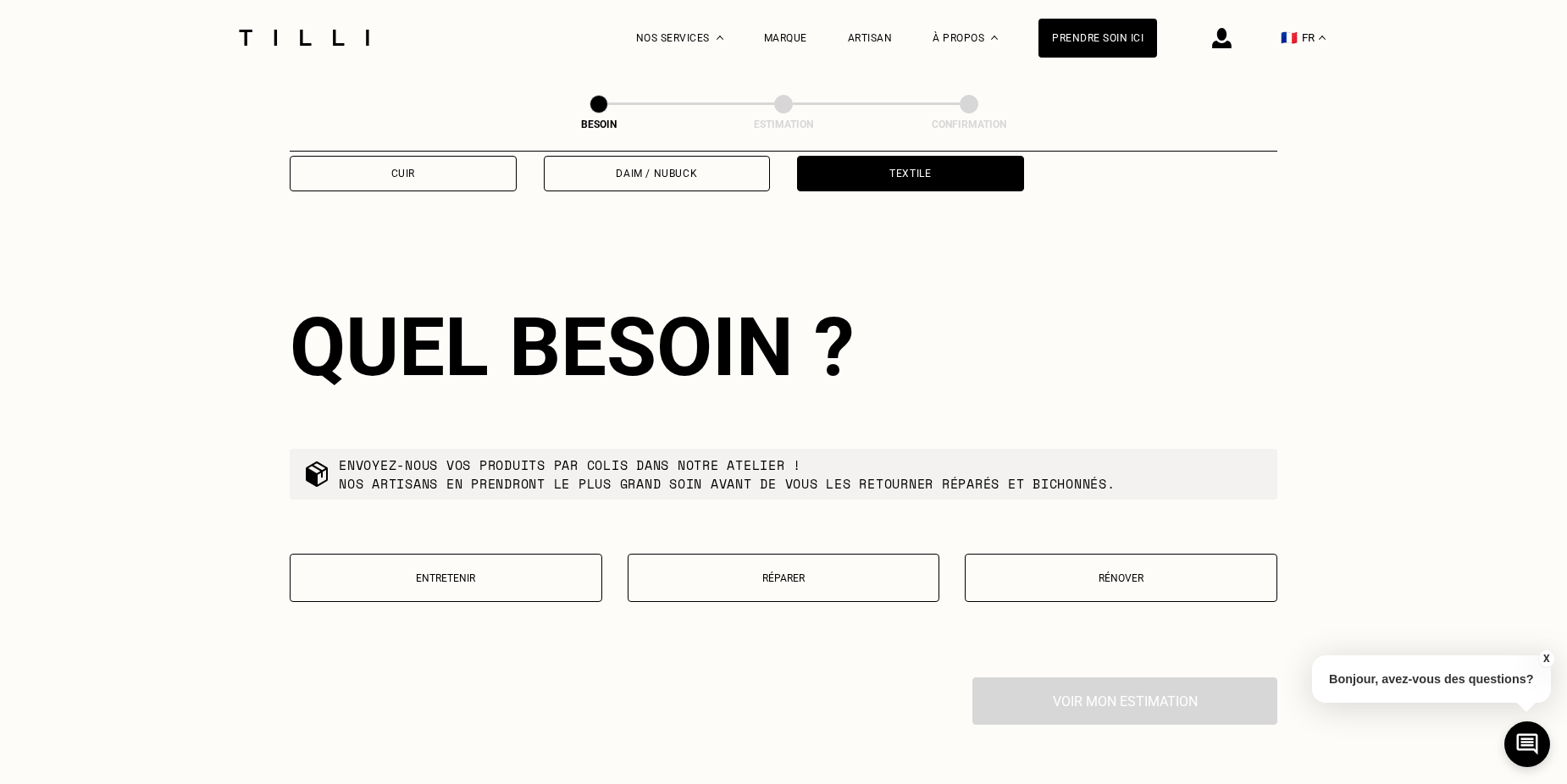
scroll to position [1817, 0]
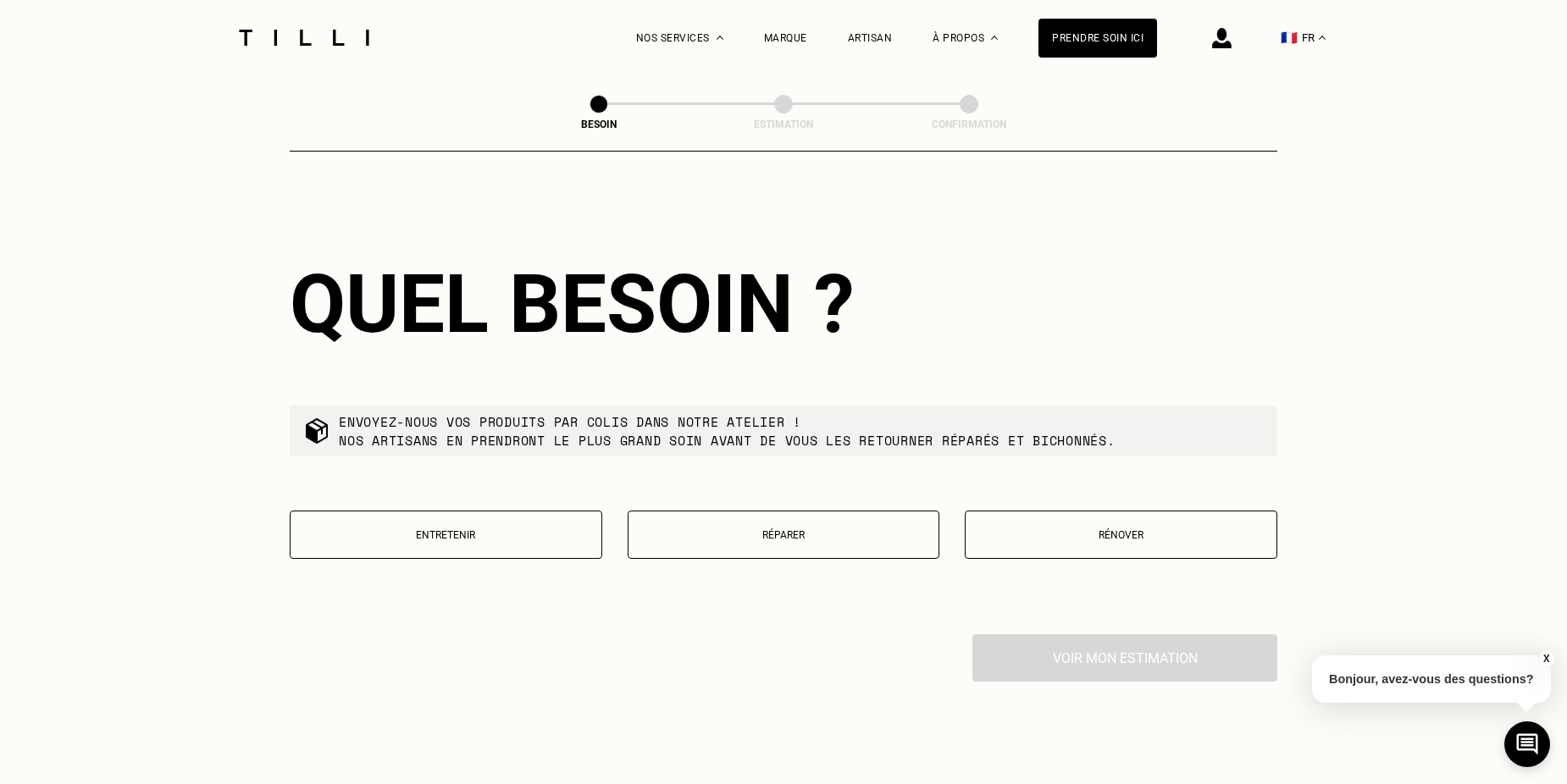
click at [1091, 529] on p "Rénover" at bounding box center [1121, 535] width 294 height 12
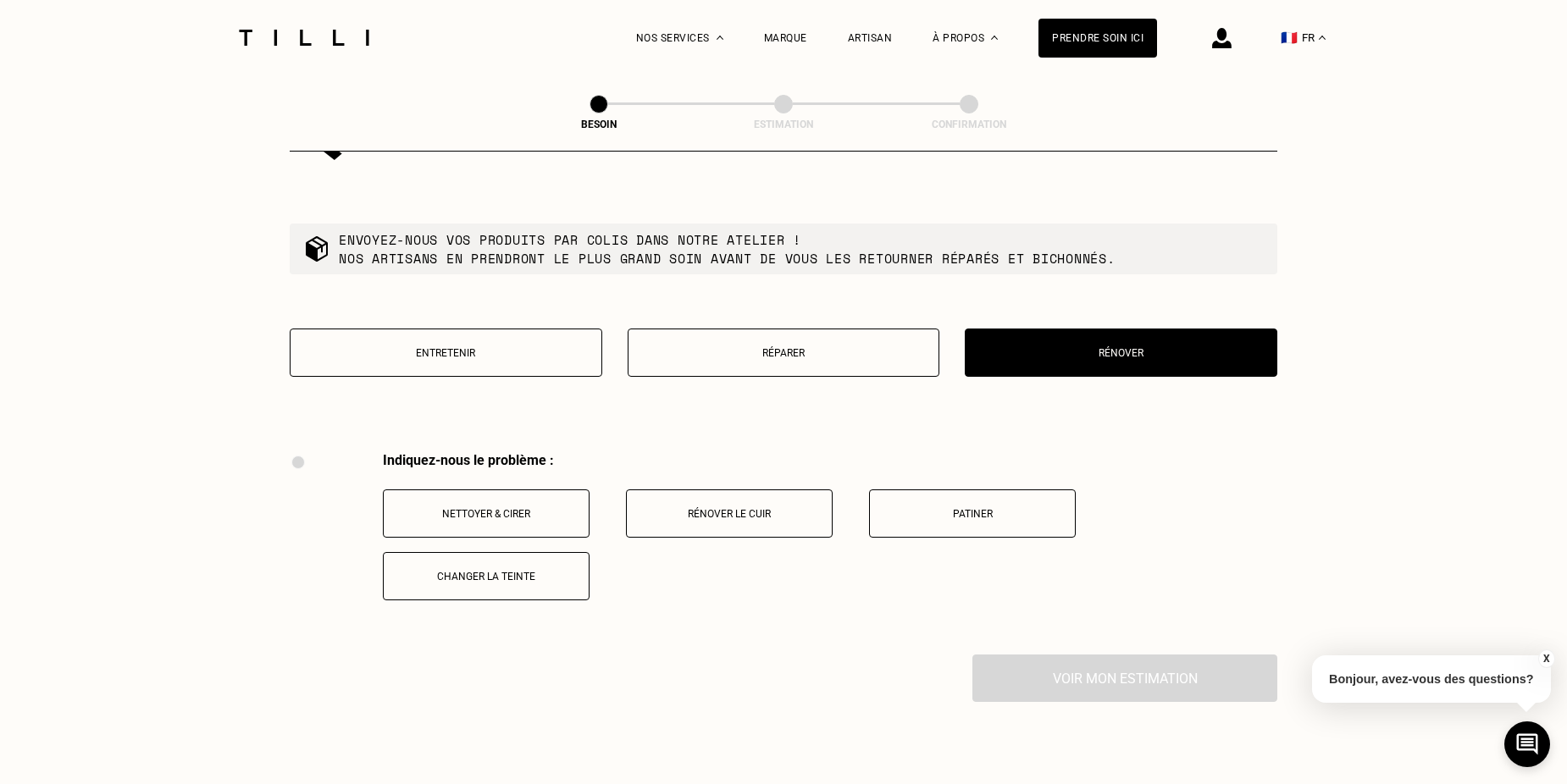
scroll to position [1998, 0]
click at [804, 348] on p "Réparer" at bounding box center [784, 354] width 294 height 12
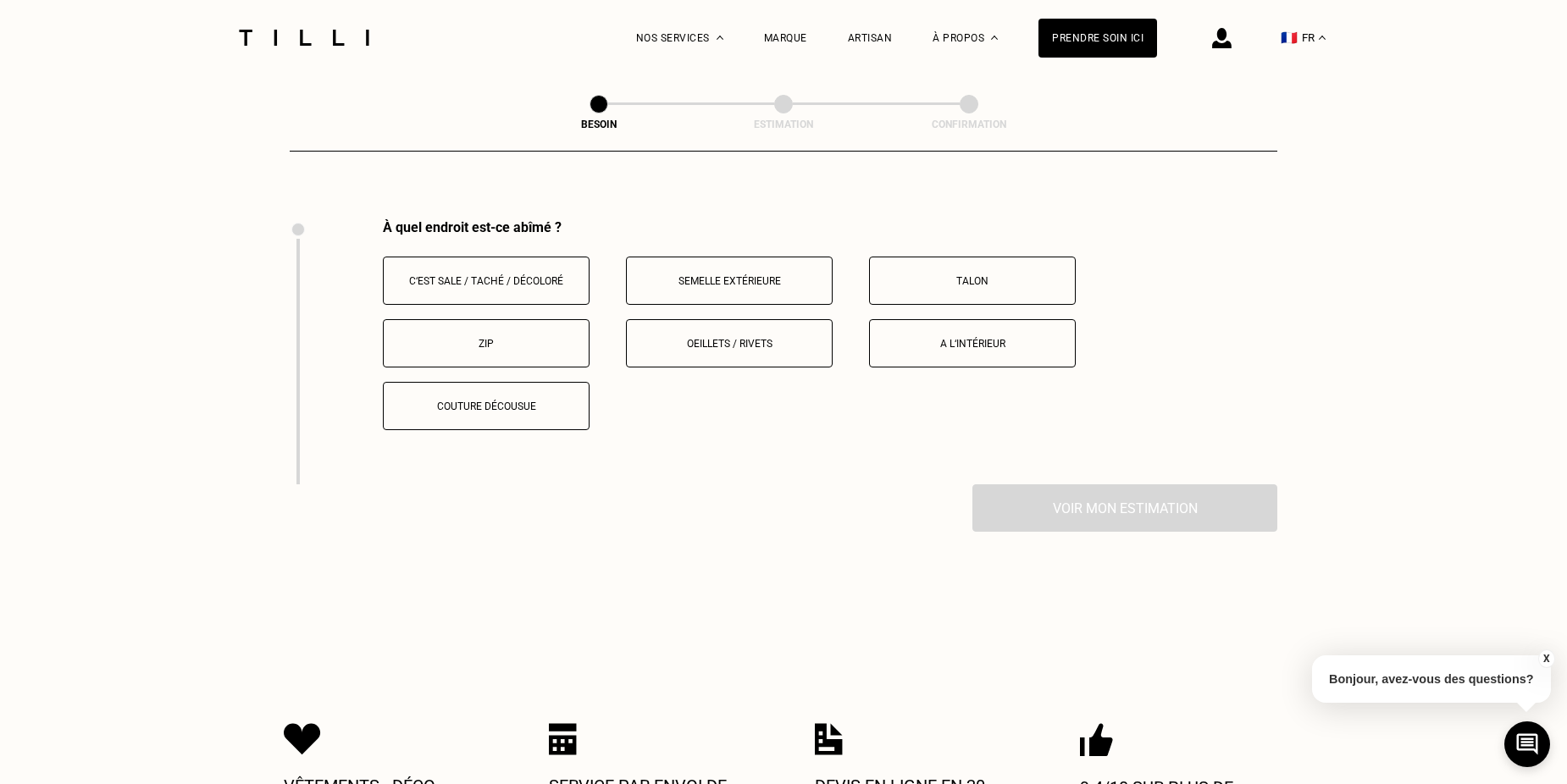
scroll to position [2252, 0]
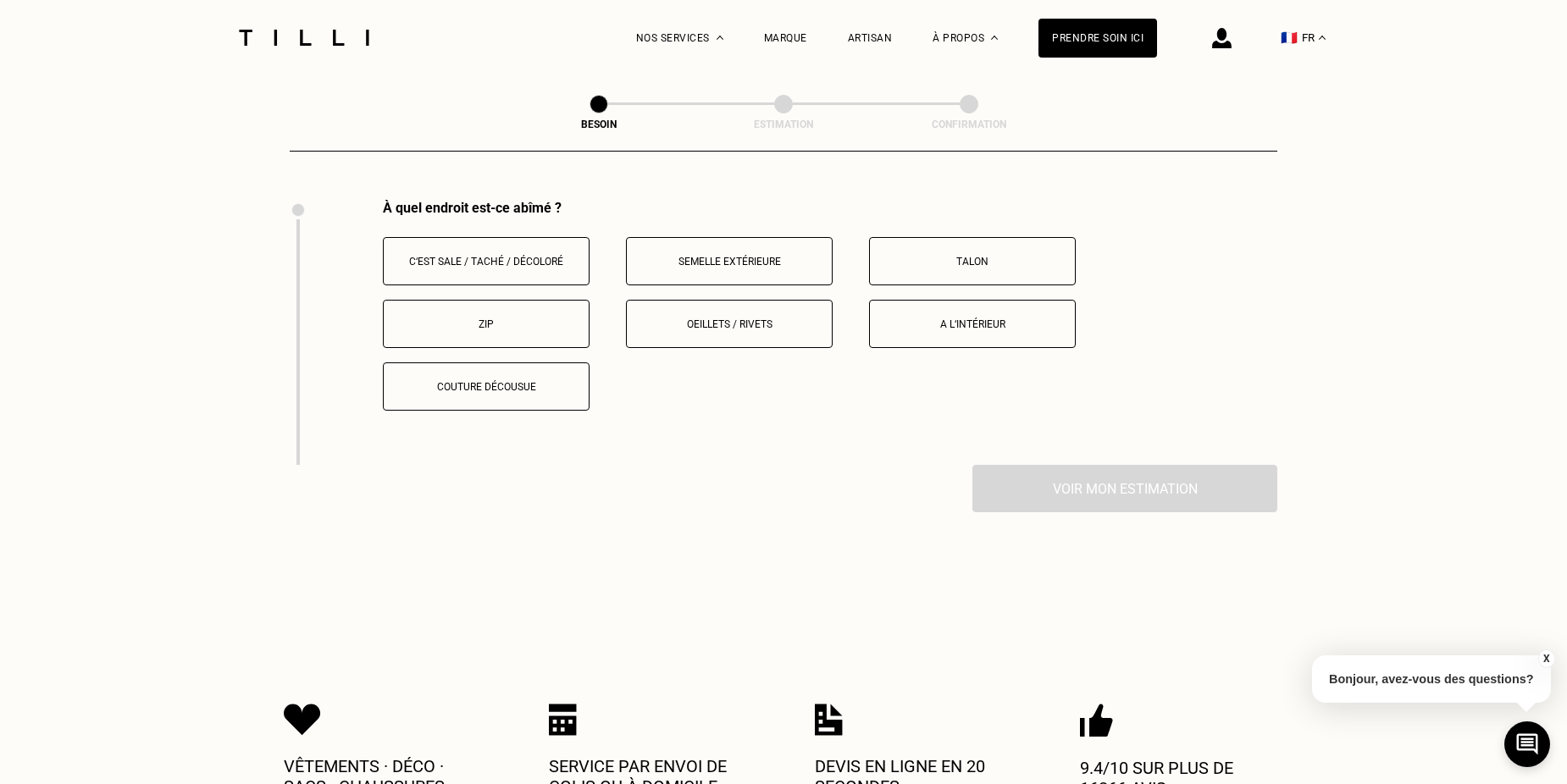
click at [514, 255] on p "C‘est sale / taché / décoloré" at bounding box center [486, 261] width 188 height 12
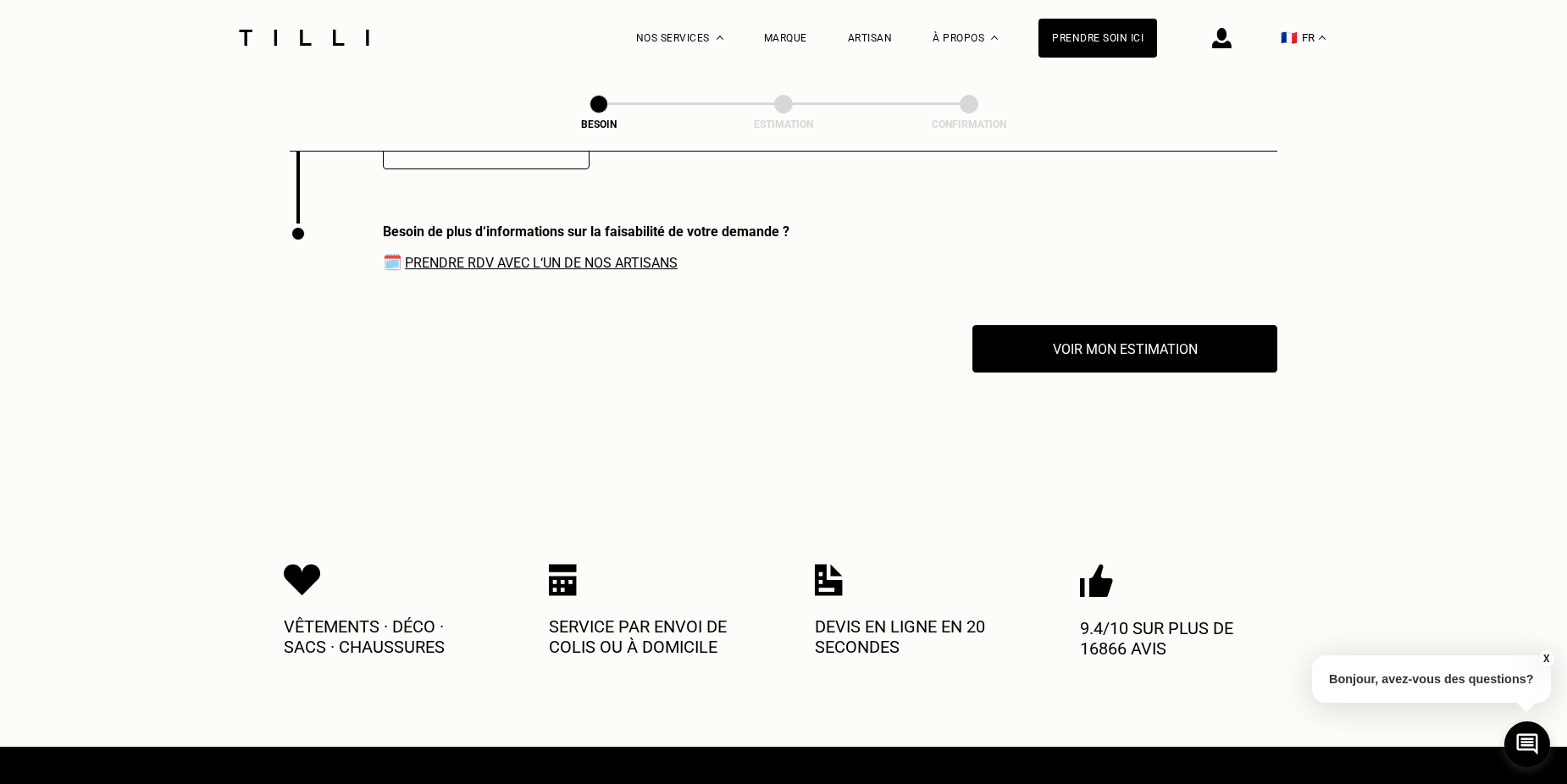
scroll to position [2517, 0]
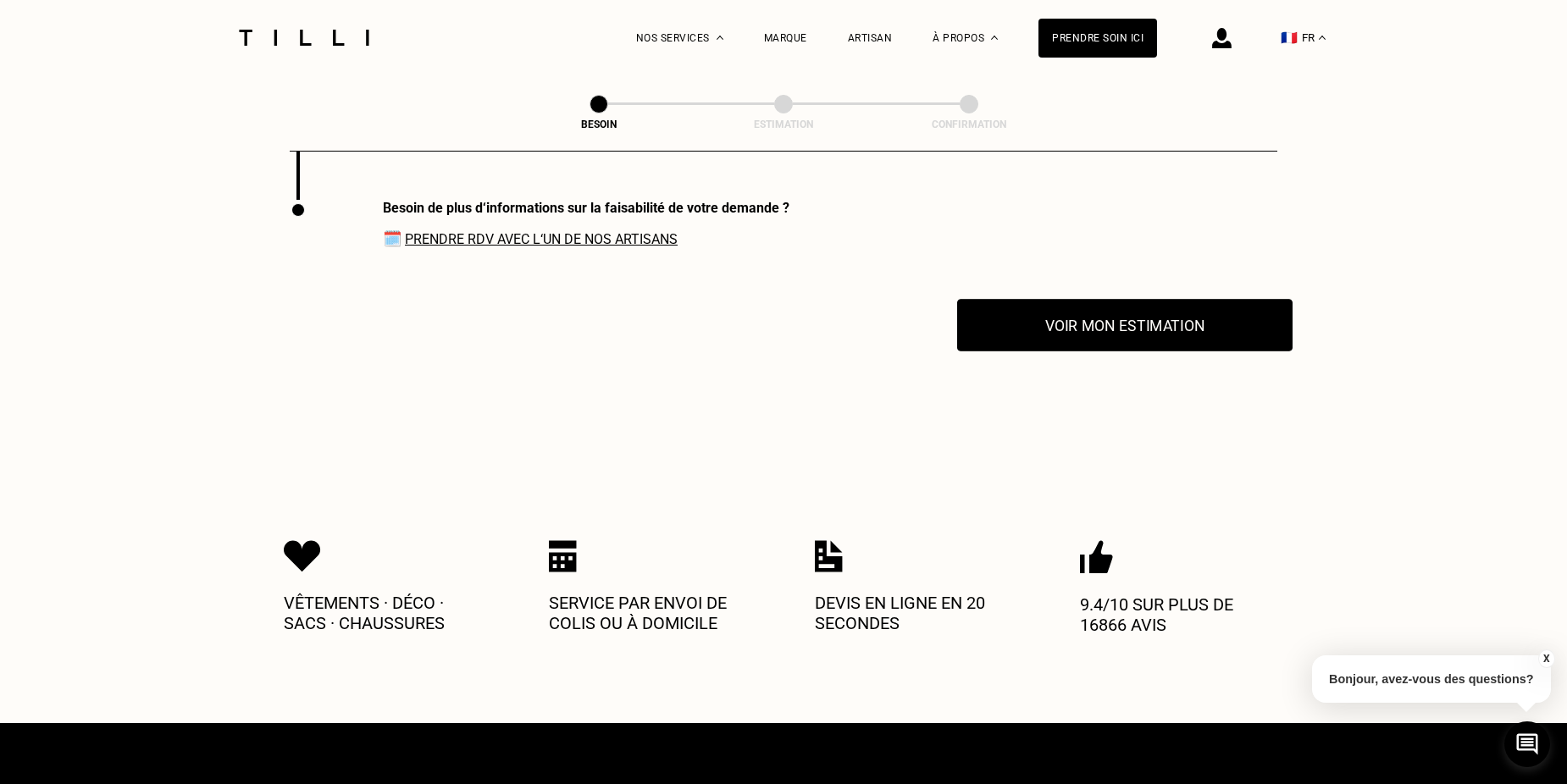
click at [1071, 314] on button "Voir mon estimation" at bounding box center [1124, 325] width 336 height 52
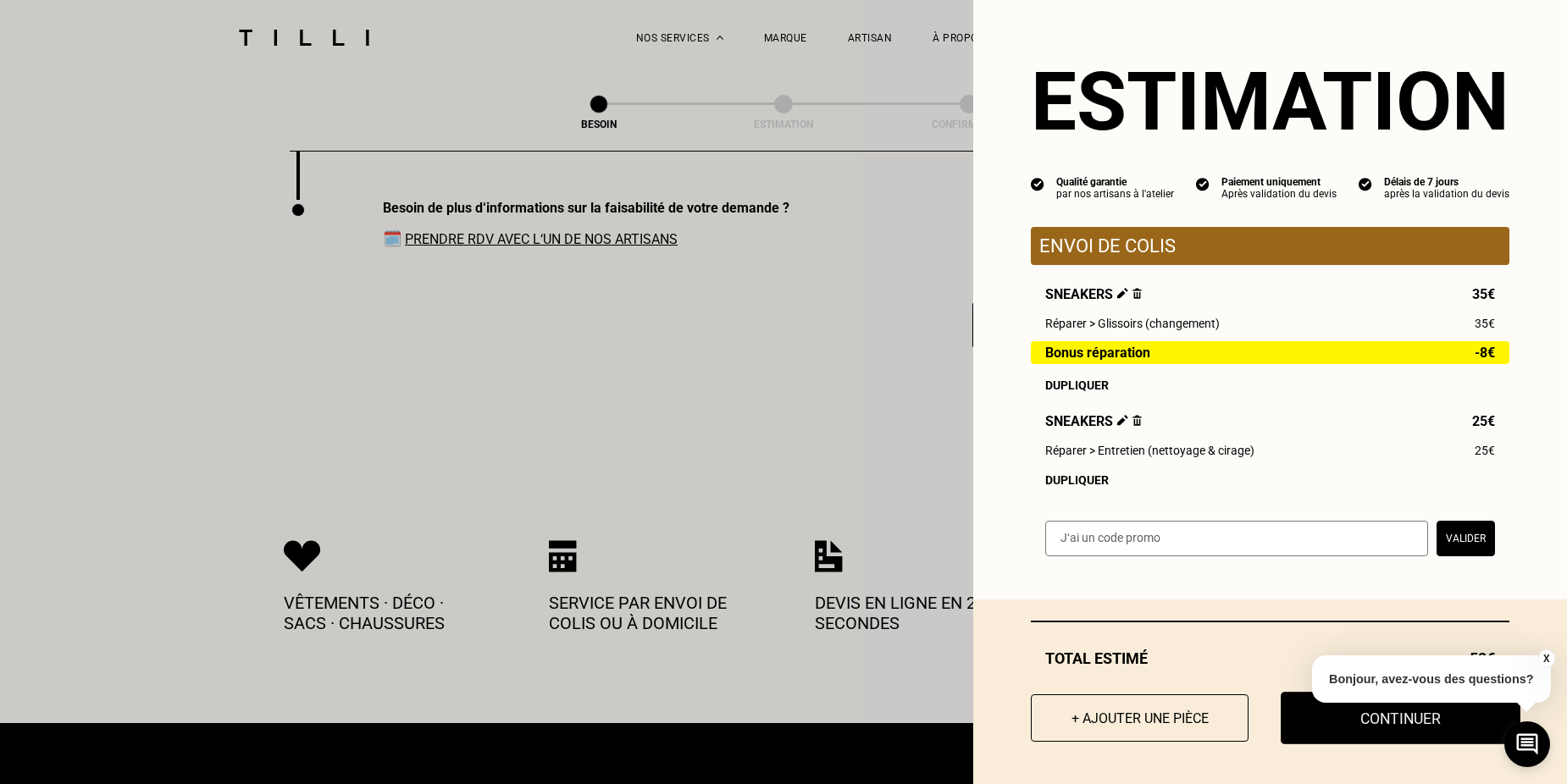
click at [1394, 729] on button "Continuer" at bounding box center [1400, 717] width 240 height 52
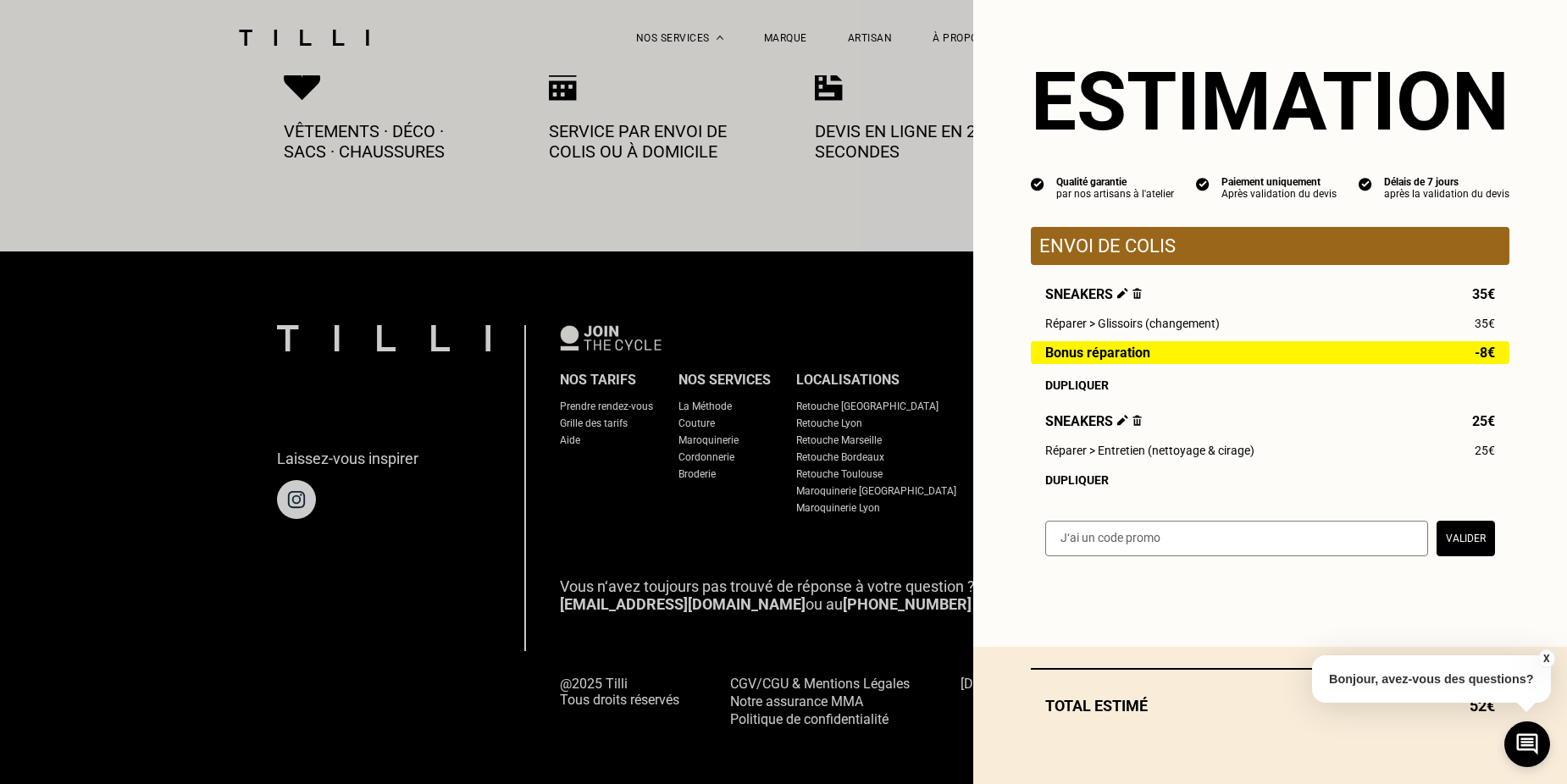
select select "FR"
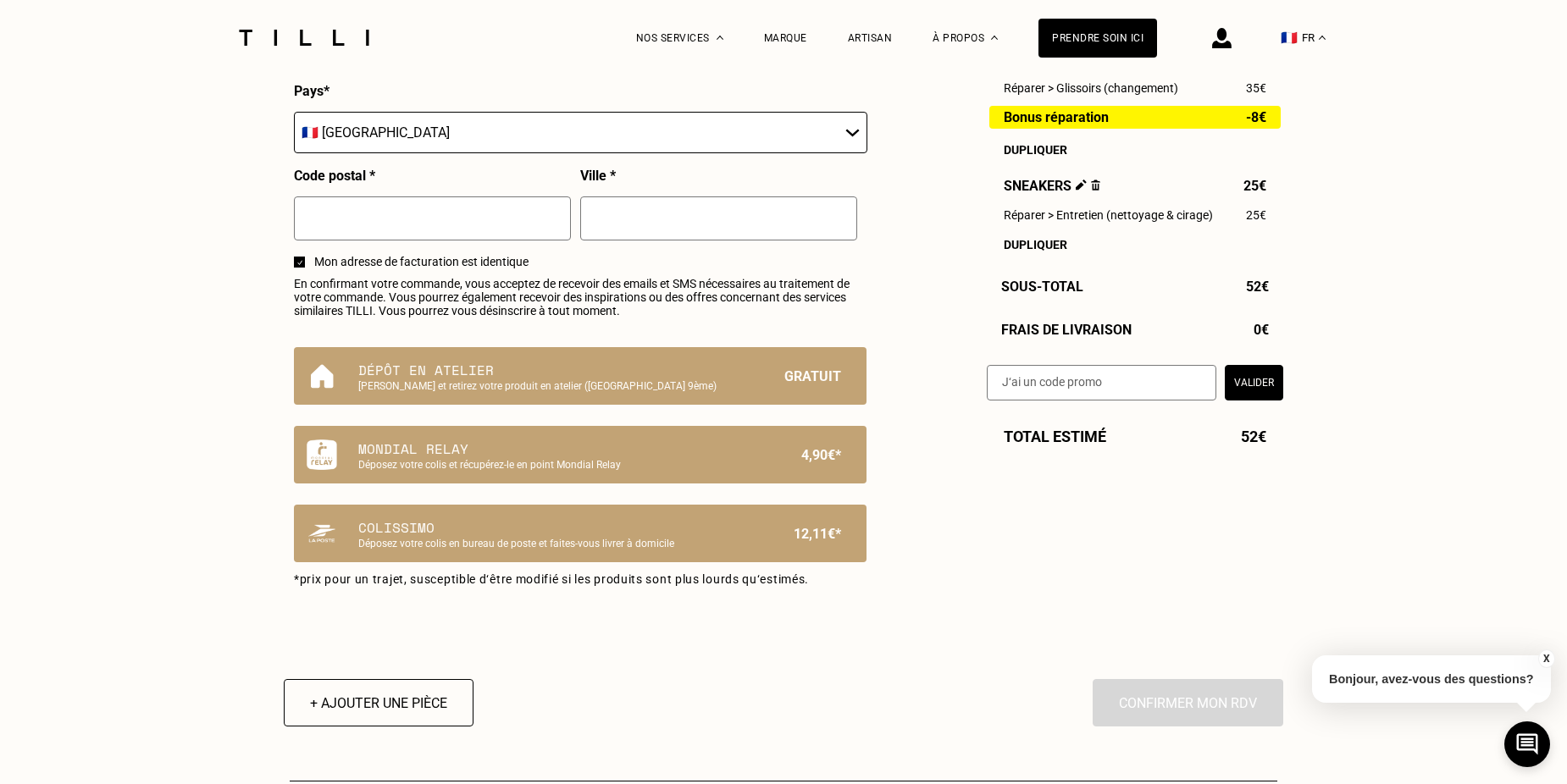
scroll to position [932, 0]
